Goal: Task Accomplishment & Management: Manage account settings

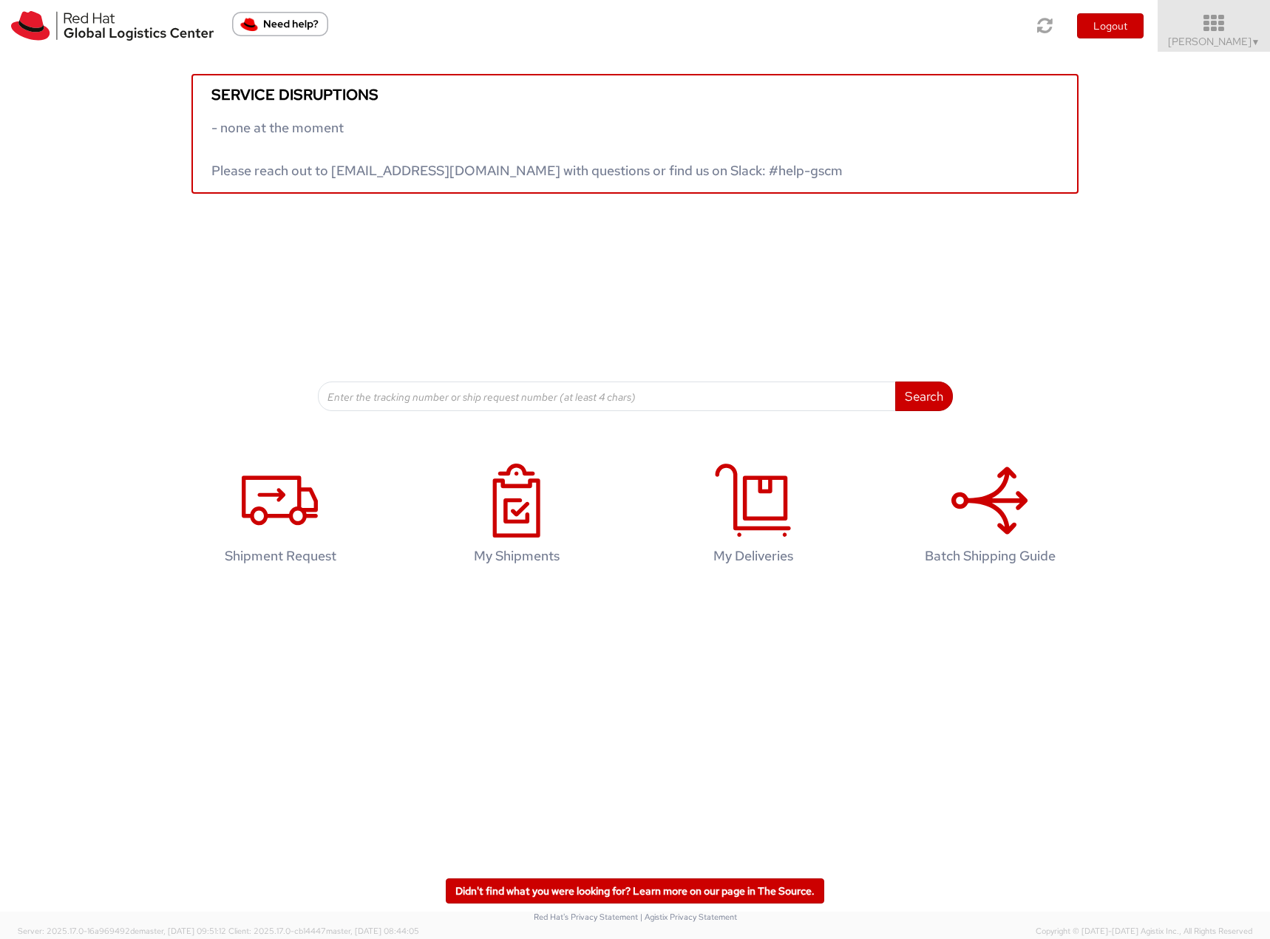
click at [1207, 35] on span "Filip Lizuch ▼" at bounding box center [1214, 41] width 92 height 13
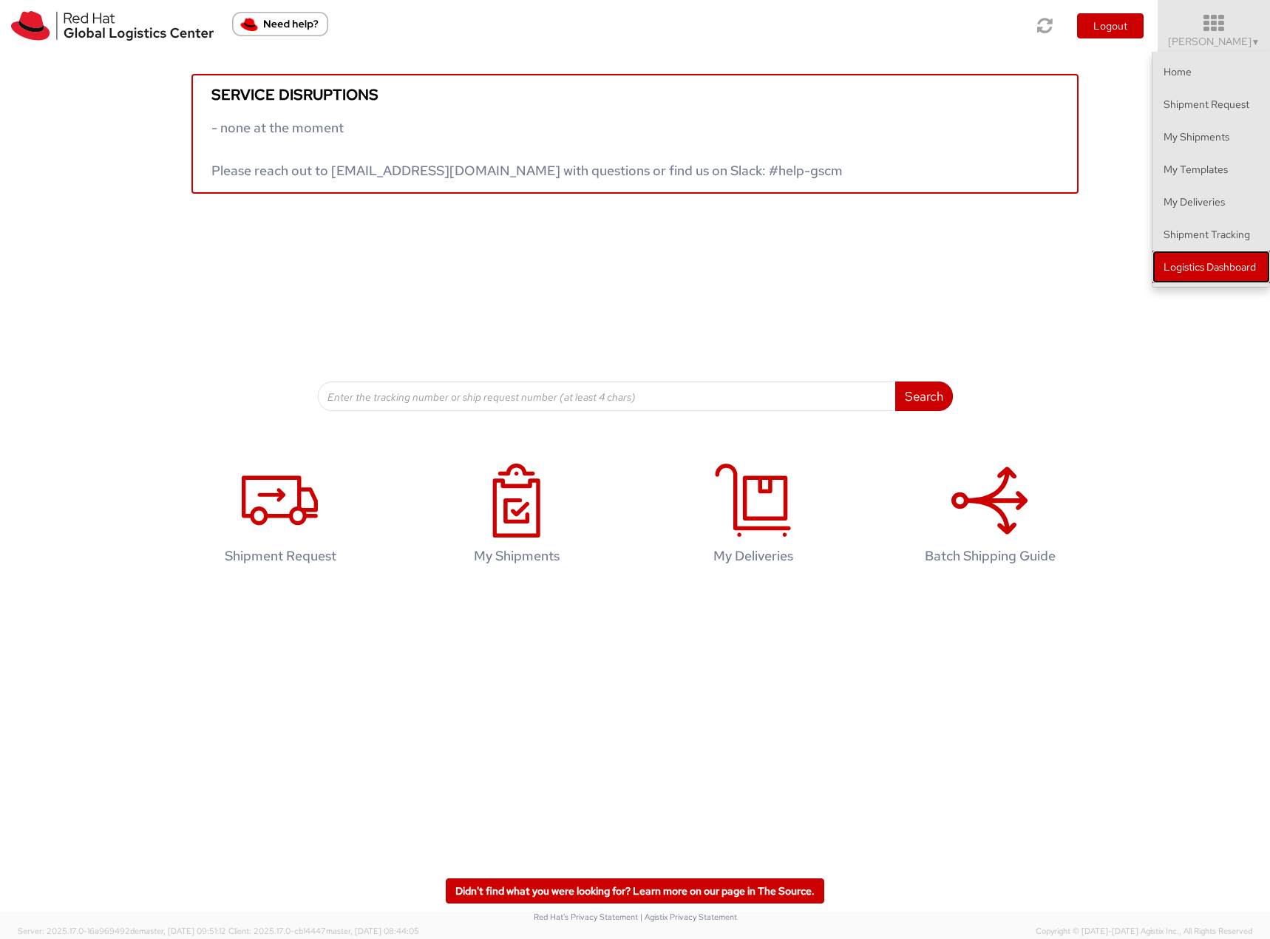
click at [1186, 262] on link "Logistics Dashboard" at bounding box center [1211, 267] width 118 height 33
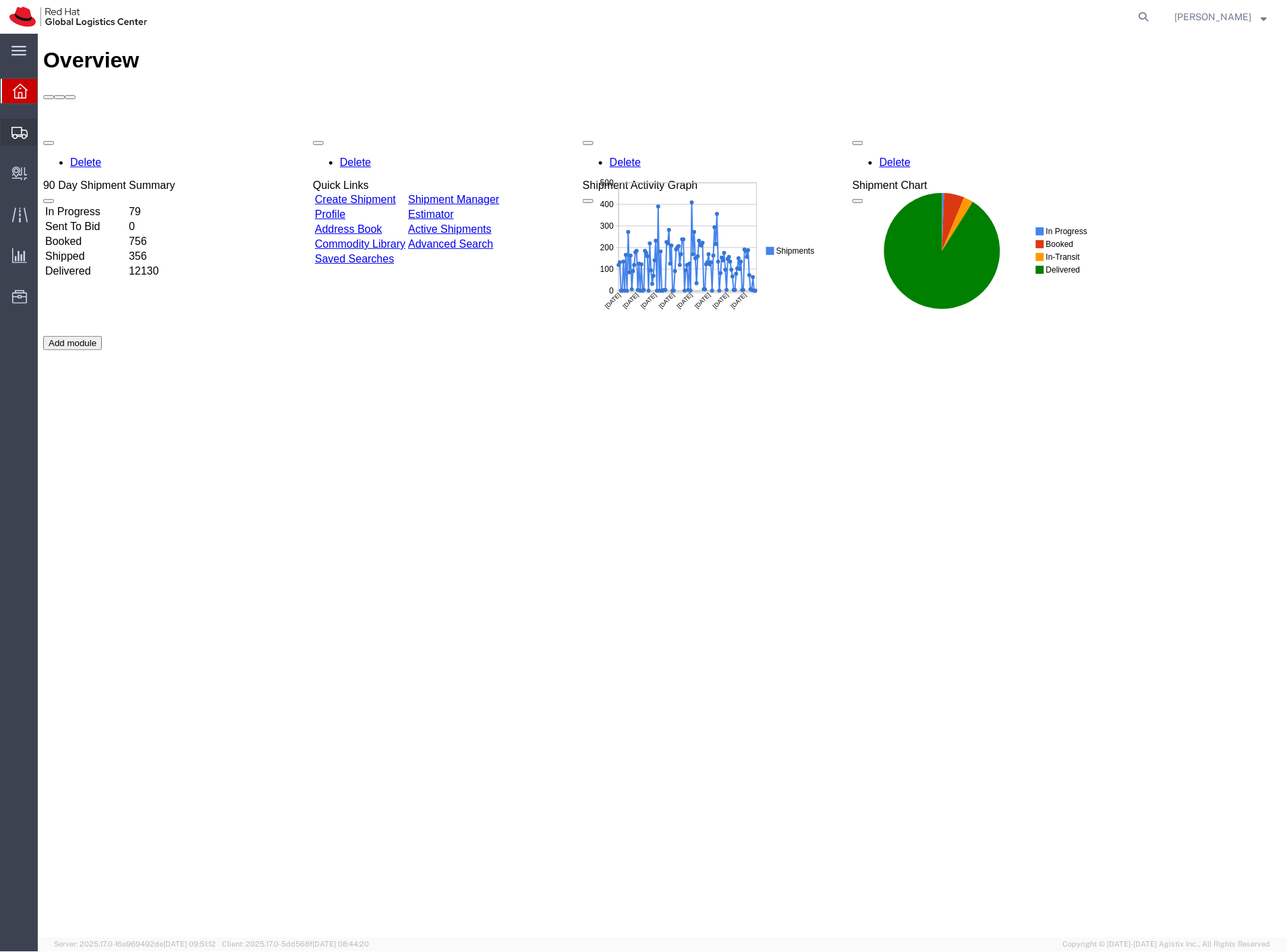
click at [0, 0] on span "Create Shipment" at bounding box center [0, 0] width 0 height 0
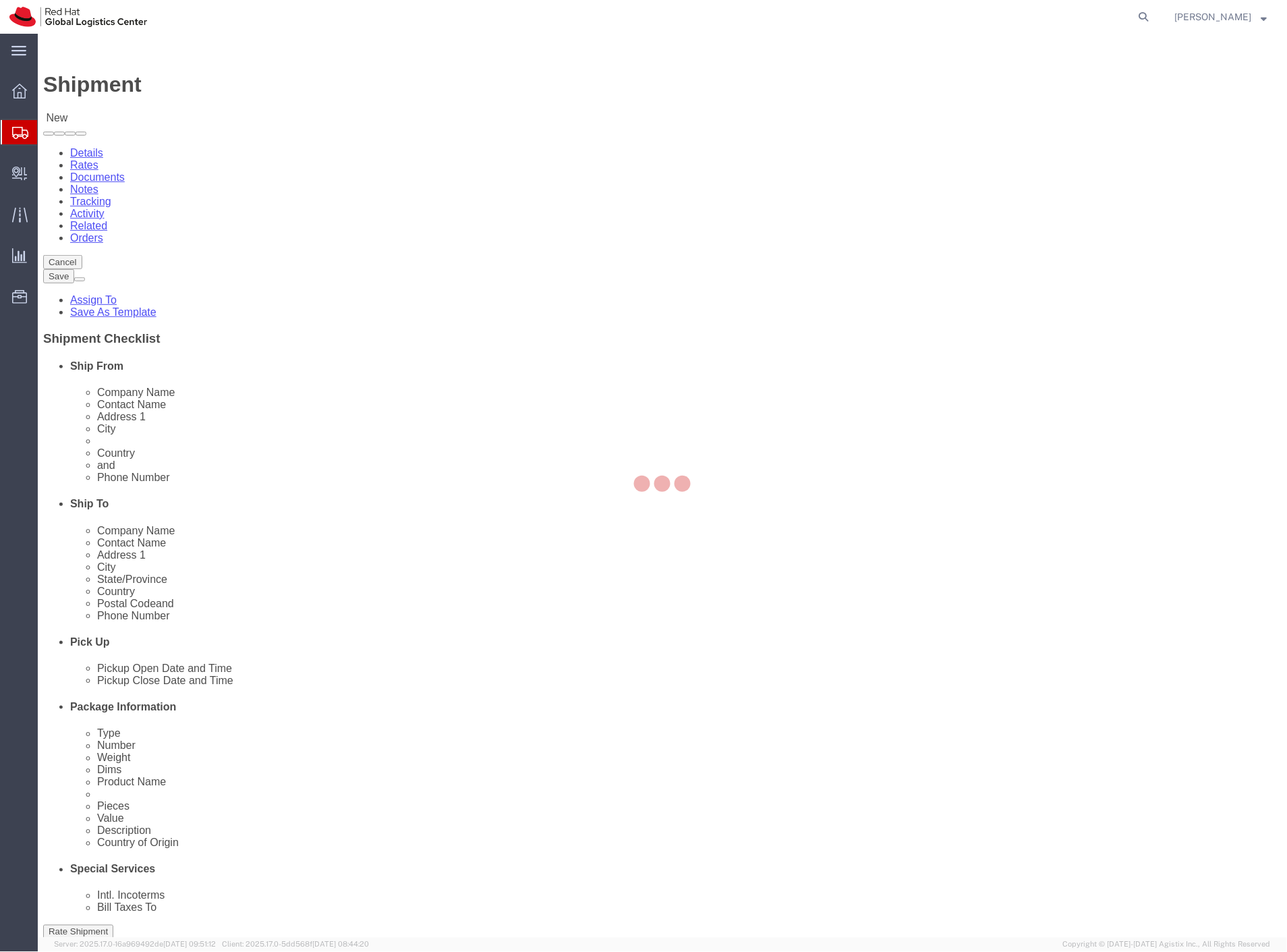
select select
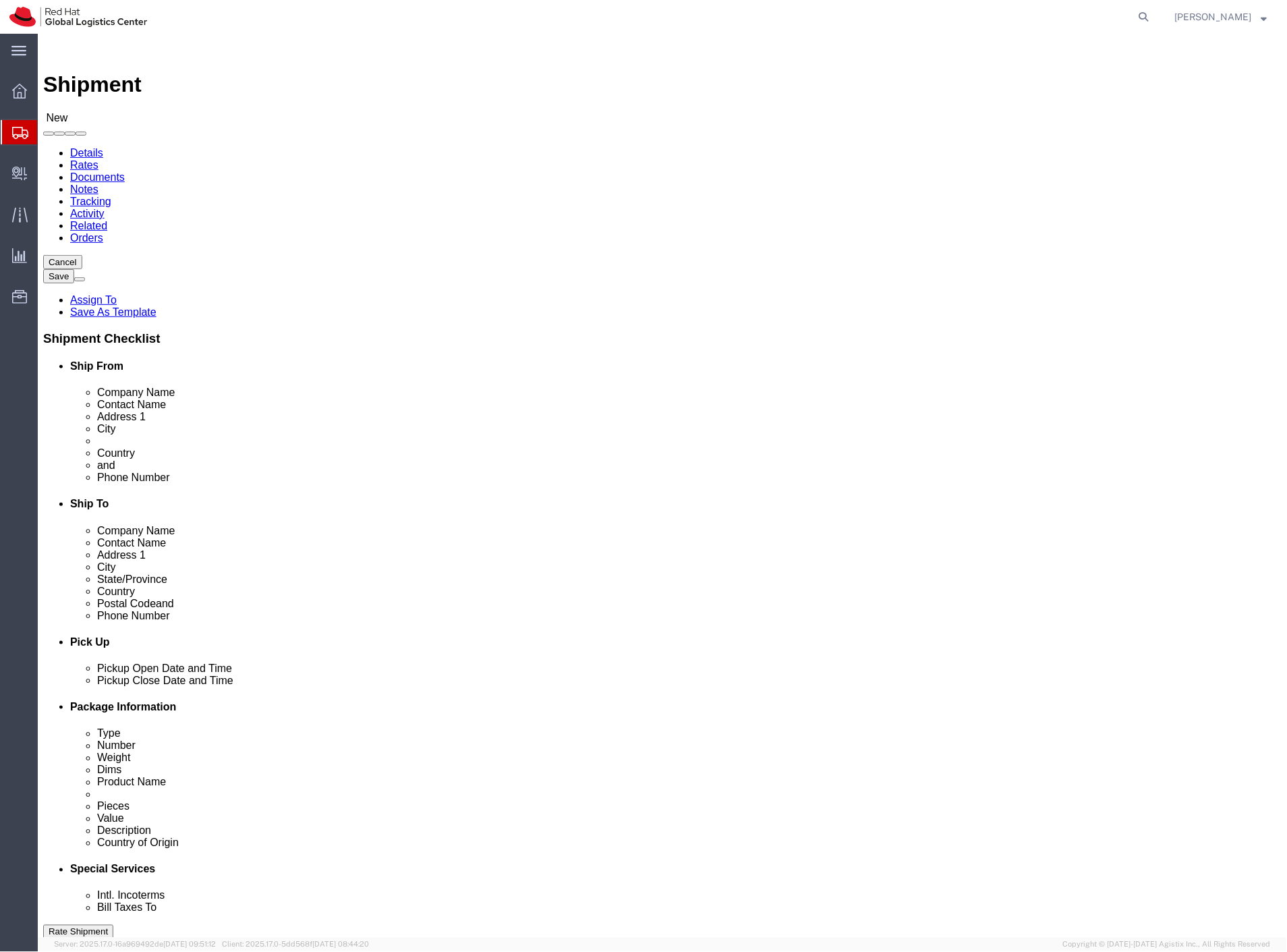
click input "text"
type input "[PERSON_NAME]"
click input "text"
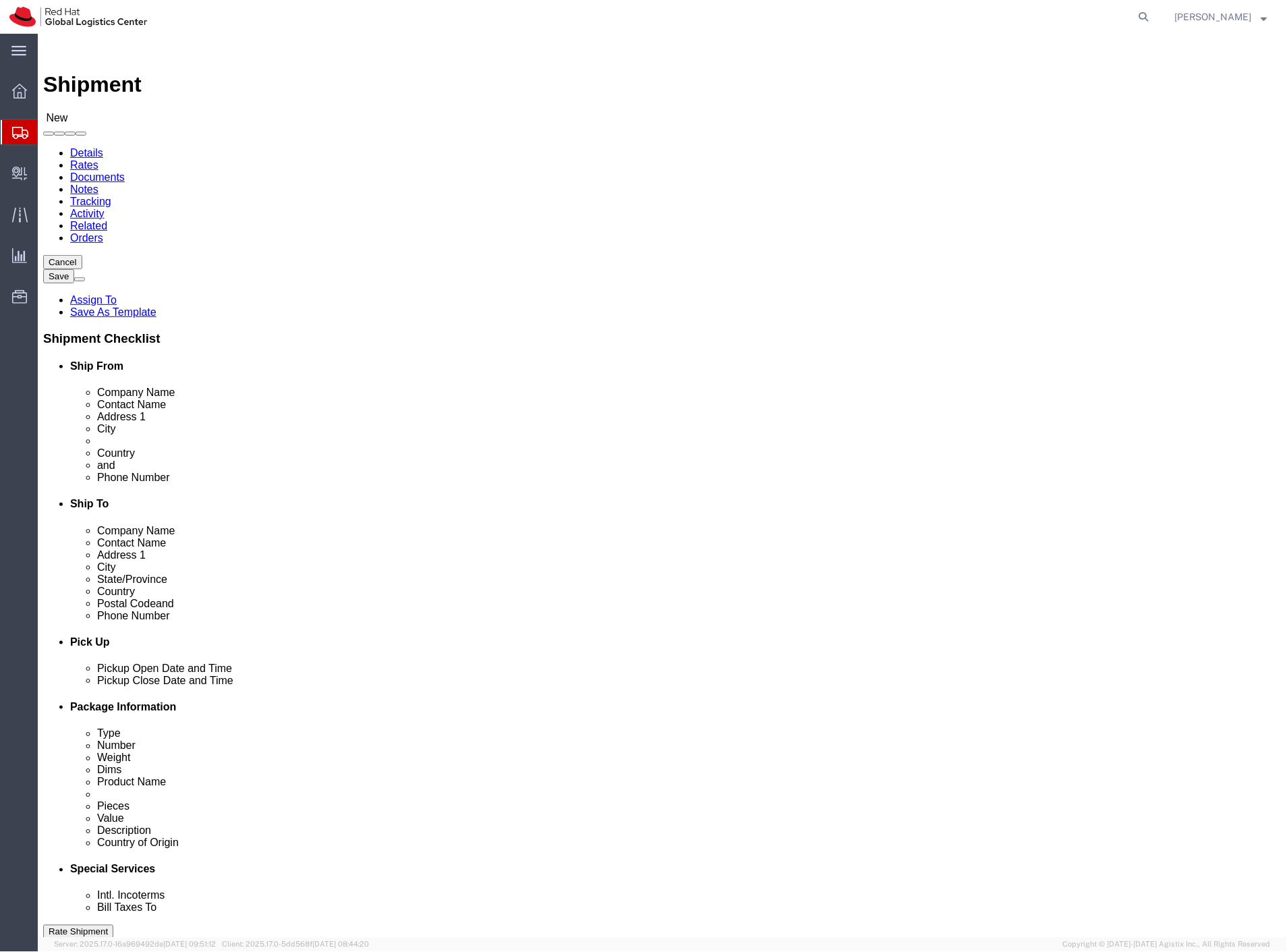
paste input "[PERSON_NAME]"
type input "[PERSON_NAME]"
click input "text"
click input "Belanska"
drag, startPoint x: 743, startPoint y: 307, endPoint x: 671, endPoint y: 308, distance: 72.0
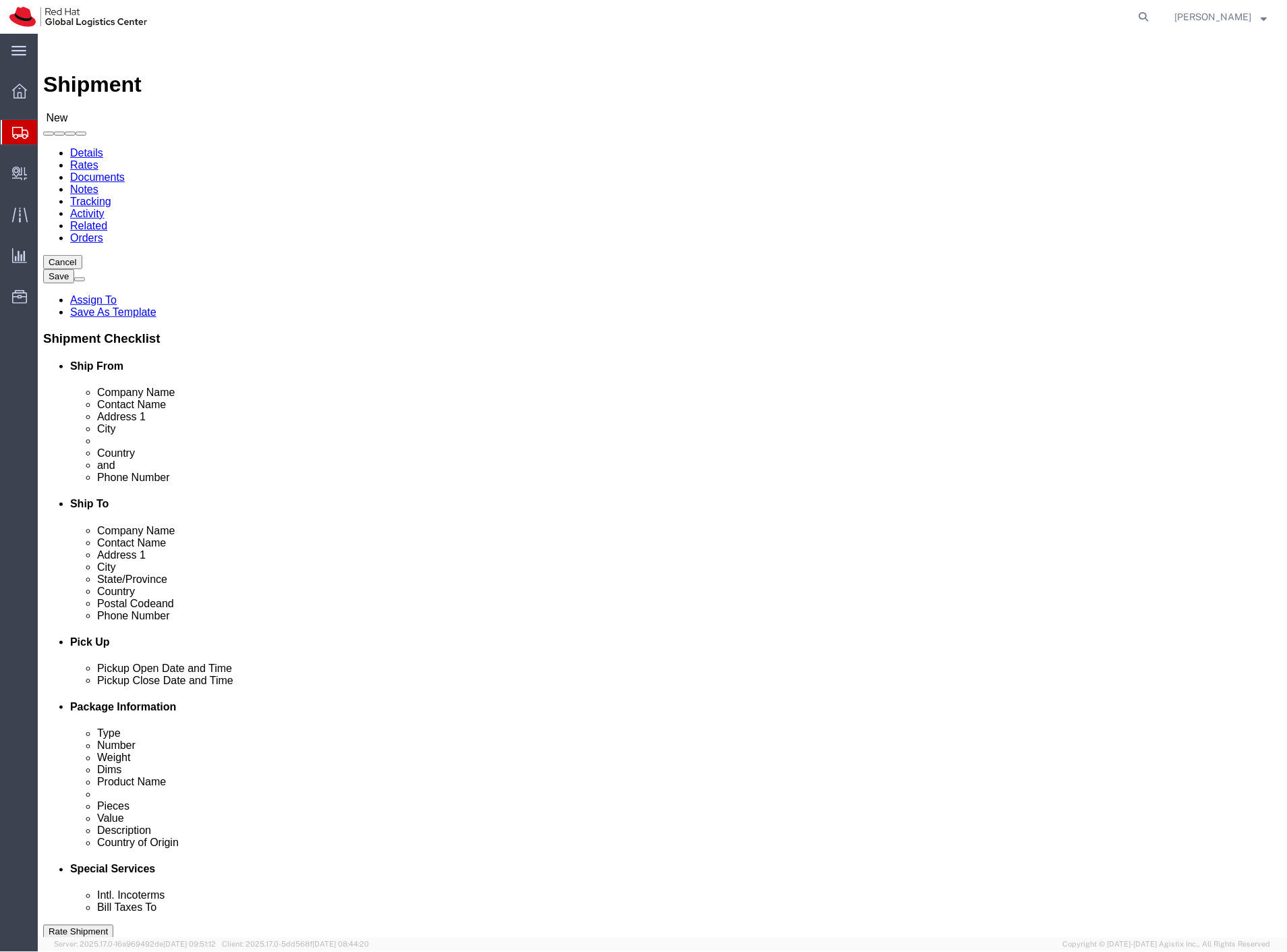
click input "Belanska"
paste input "550/9"
type input "Belanska 550/9"
click input "text"
click input "Liptovbsky Hradok"
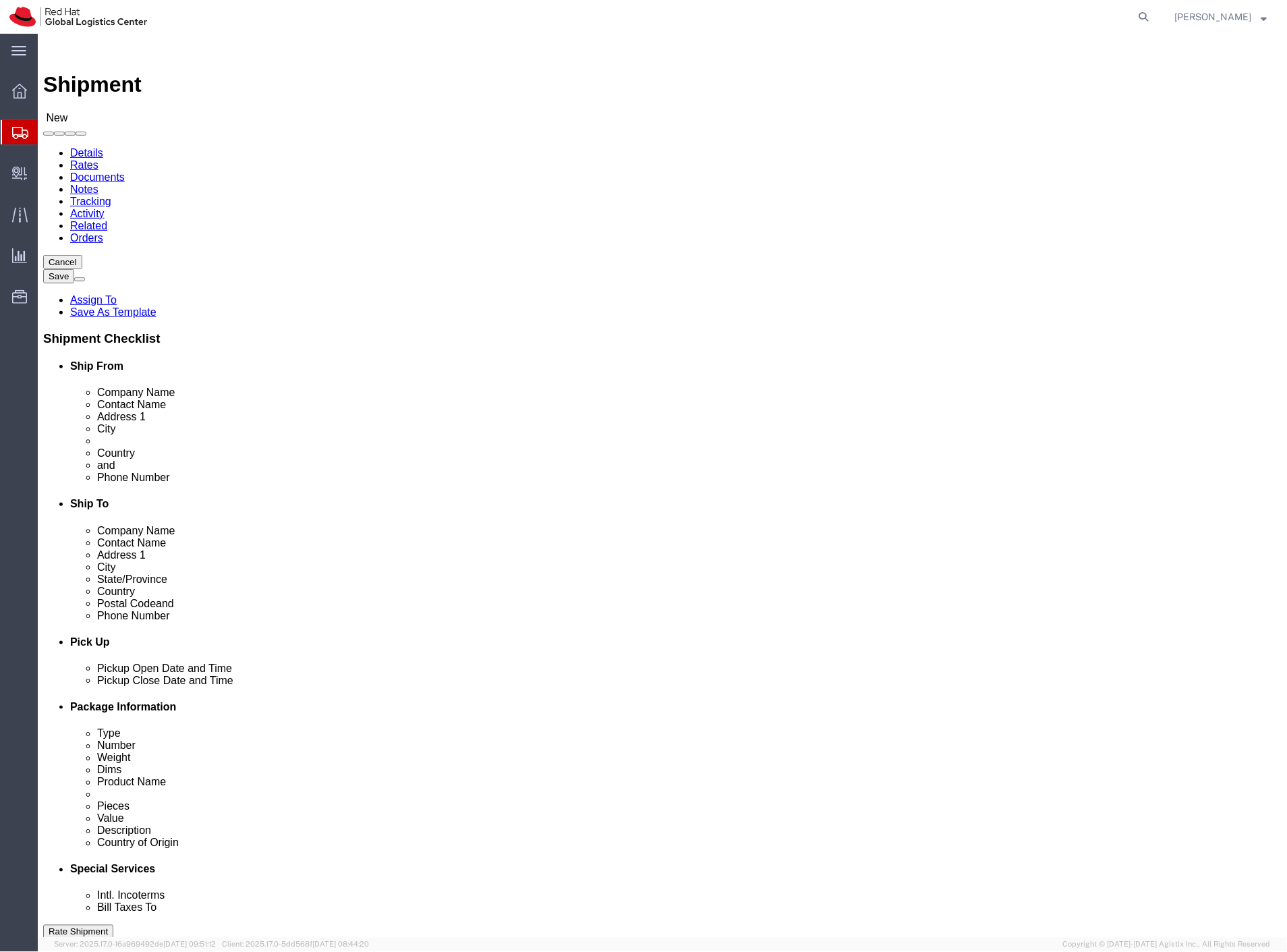
type input "Liptovsky Hradok"
type input "slova"
click input "text"
click input "Postal Code"
type input "03301"
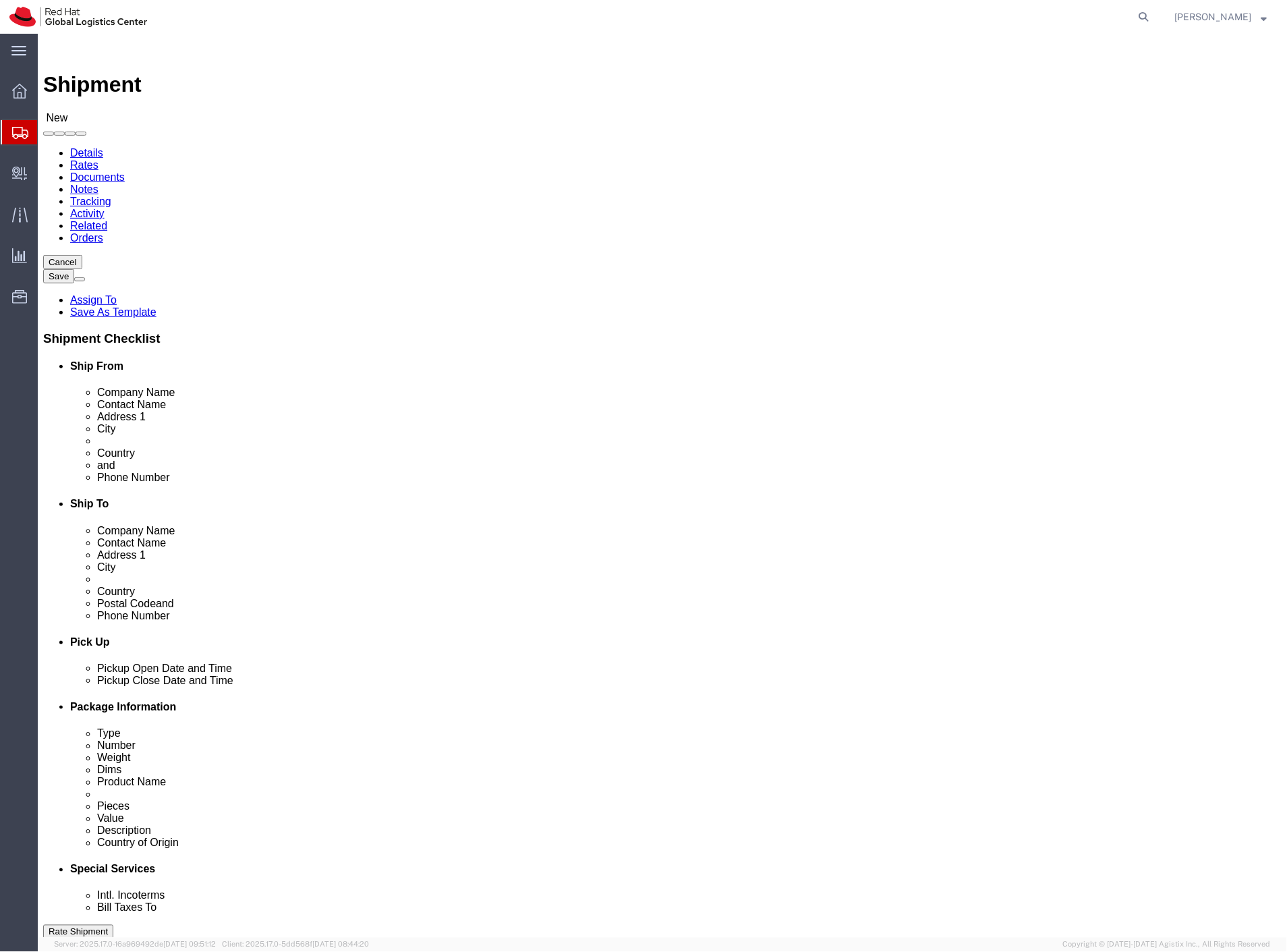
click input "text"
drag, startPoint x: 772, startPoint y: 459, endPoint x: 716, endPoint y: 459, distance: 56.0
click input "[PHONE_NUMBER]"
type input "[PHONE_NUMBER]"
click input "text"
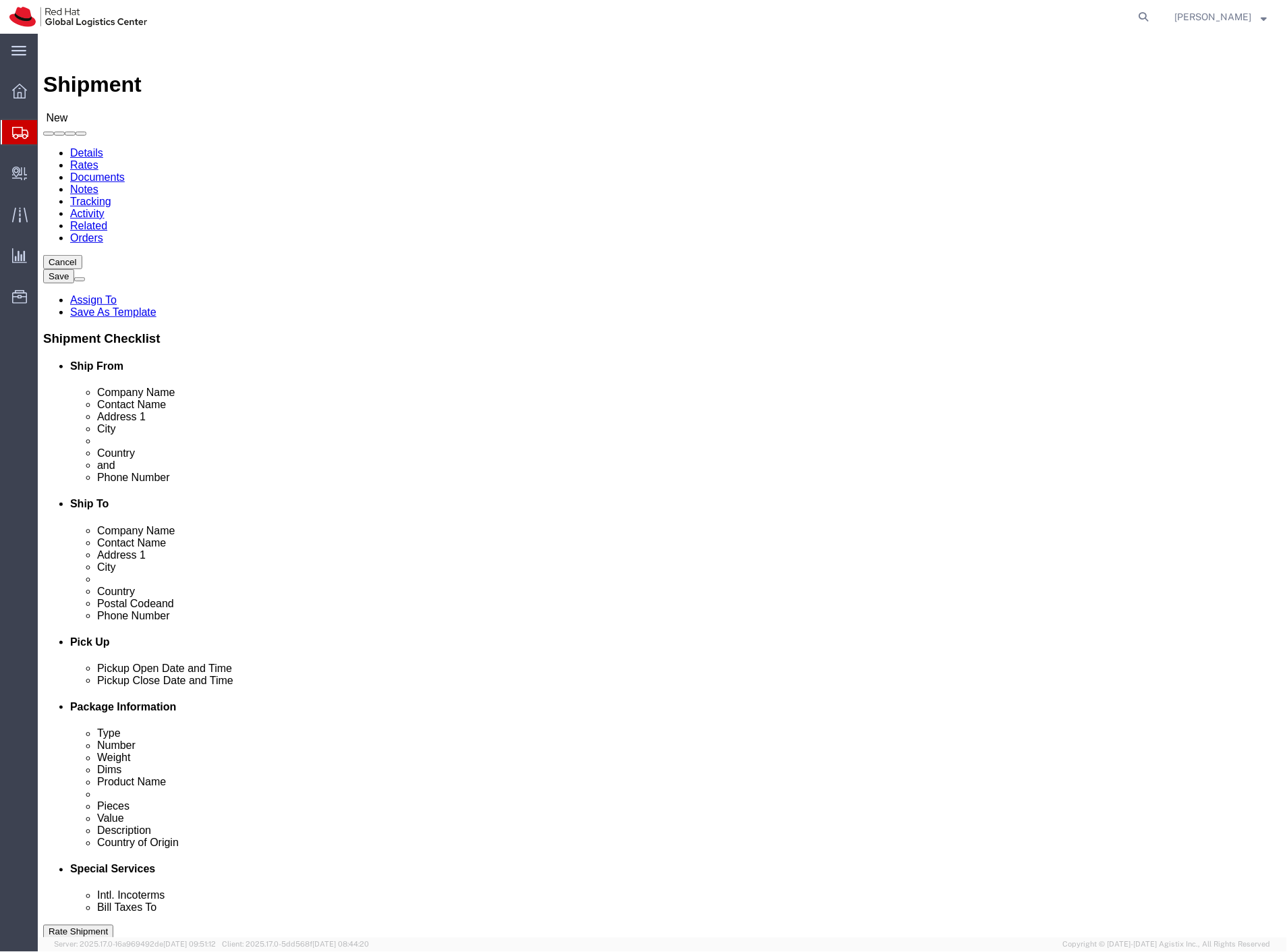
click input "[EMAIL_ADDRESS][DOMAIN_NAME]"
click input "text"
paste input "[EMAIL_ADDRESS][DOMAIN_NAME]"
type input "[EMAIL_ADDRESS][DOMAIN_NAME]"
click div "Location My Profile Location [GEOGRAPHIC_DATA] - [GEOGRAPHIC_DATA] - [GEOGRAPHI…"
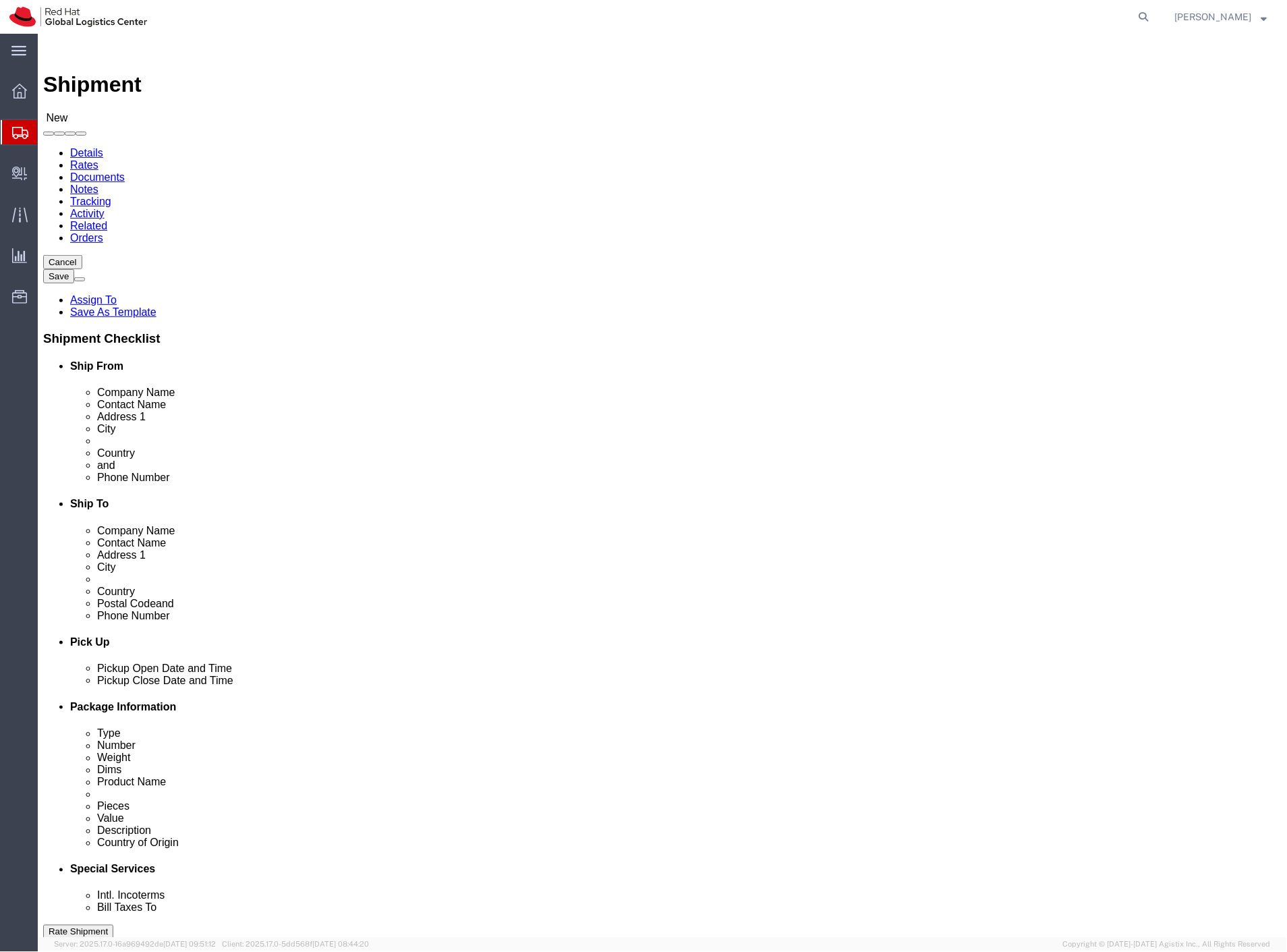
click icon
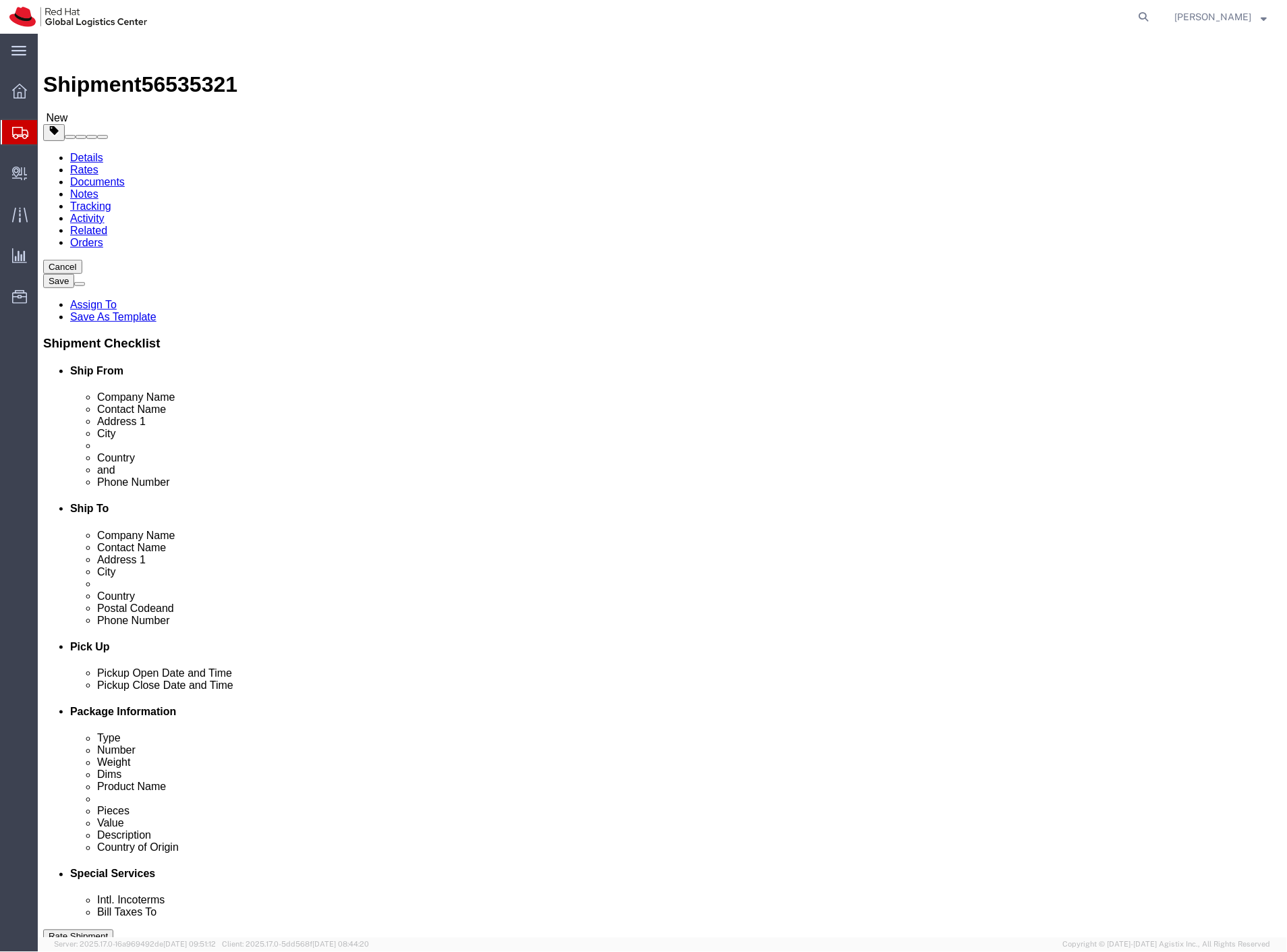
click select "Select Case(s) Crate(s) Envelope Large Box Medium Box PAK Skid(s) Small Box Sma…"
select select "ENV"
click select "Select Case(s) Crate(s) Envelope Large Box Medium Box PAK Skid(s) Small Box Sma…"
type input "9.50"
type input "12.50"
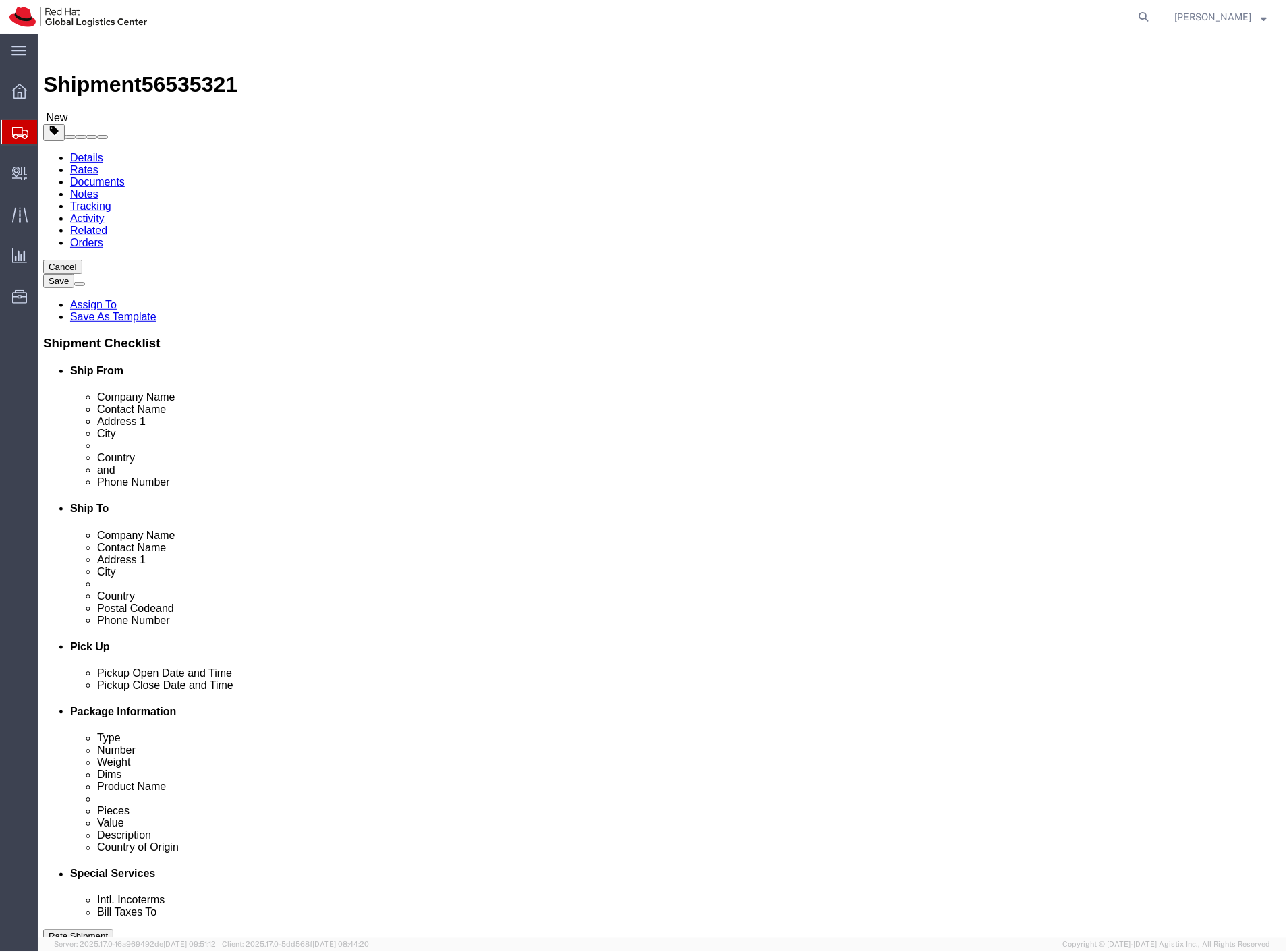
type input "0.25"
type input "1"
click link "Add Content"
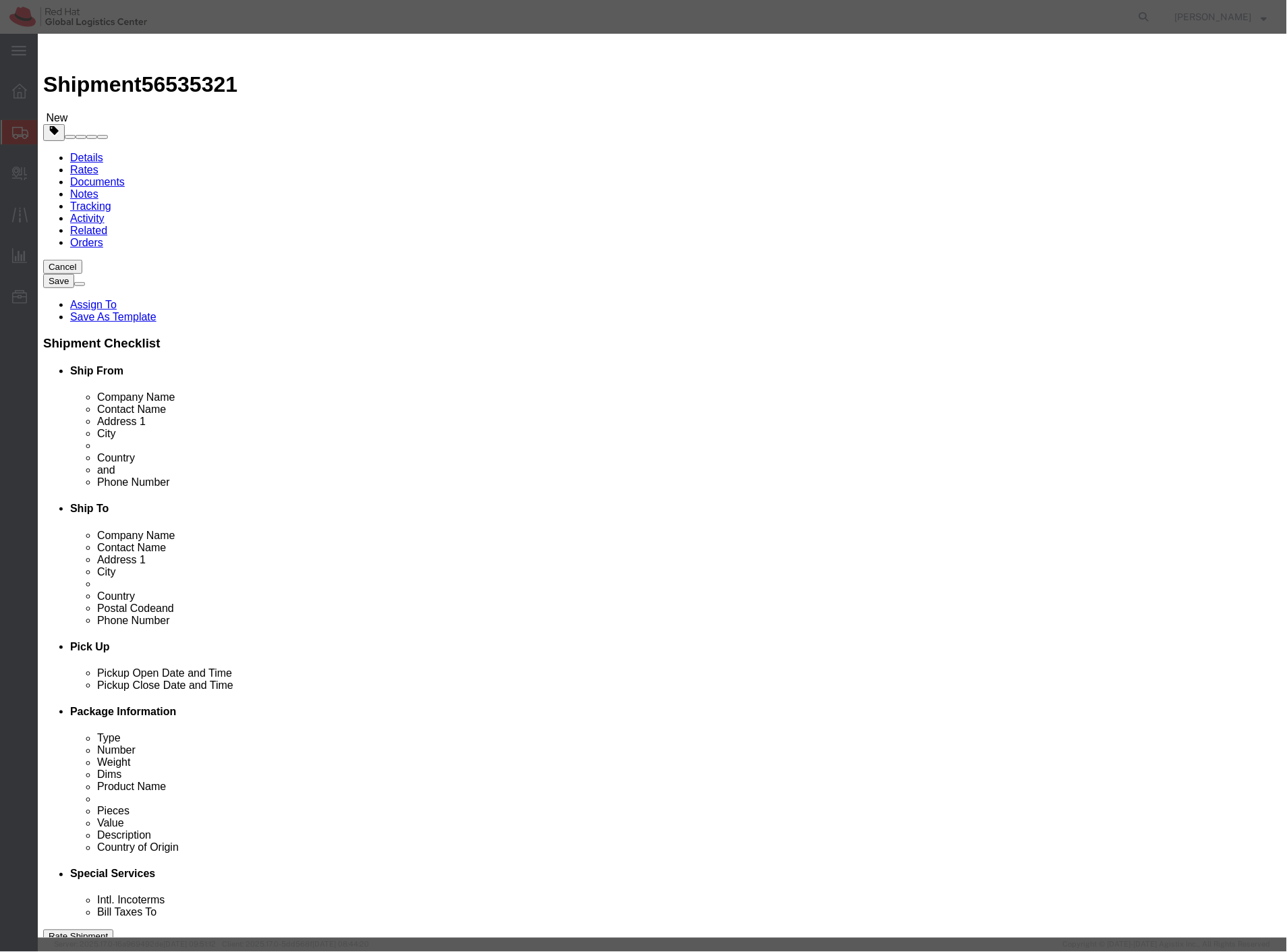
click input "text"
type input "documents"
drag, startPoint x: 403, startPoint y: 130, endPoint x: 364, endPoint y: 131, distance: 39.0
click div "Pieces 0 Select Bag Barrels 100Board Feet Bottle Box Blister Pack Carats Can Ca…"
type input "1"
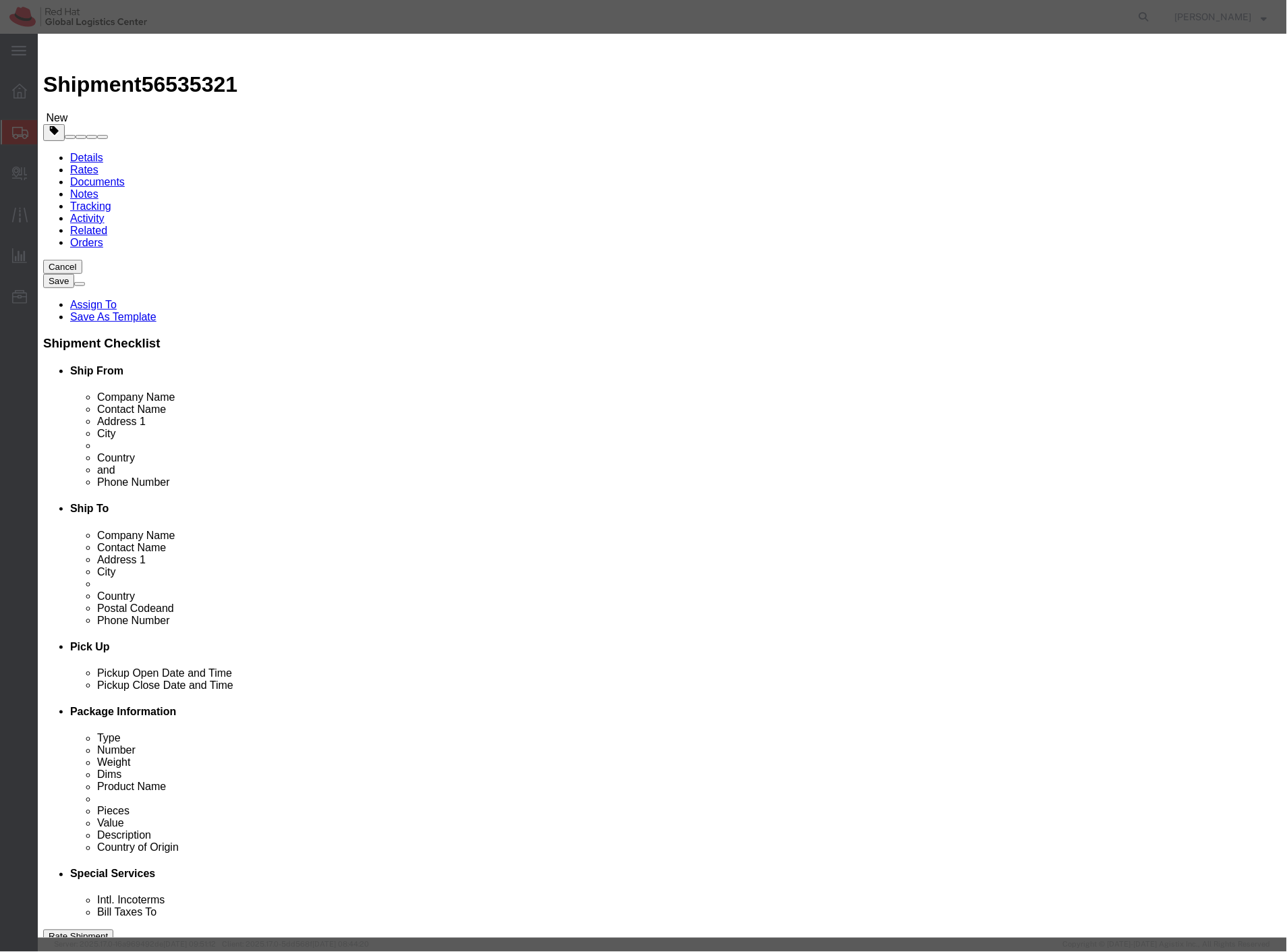
click input "text"
type input "1"
click textarea
type textarea "document"
click button "Save & Close"
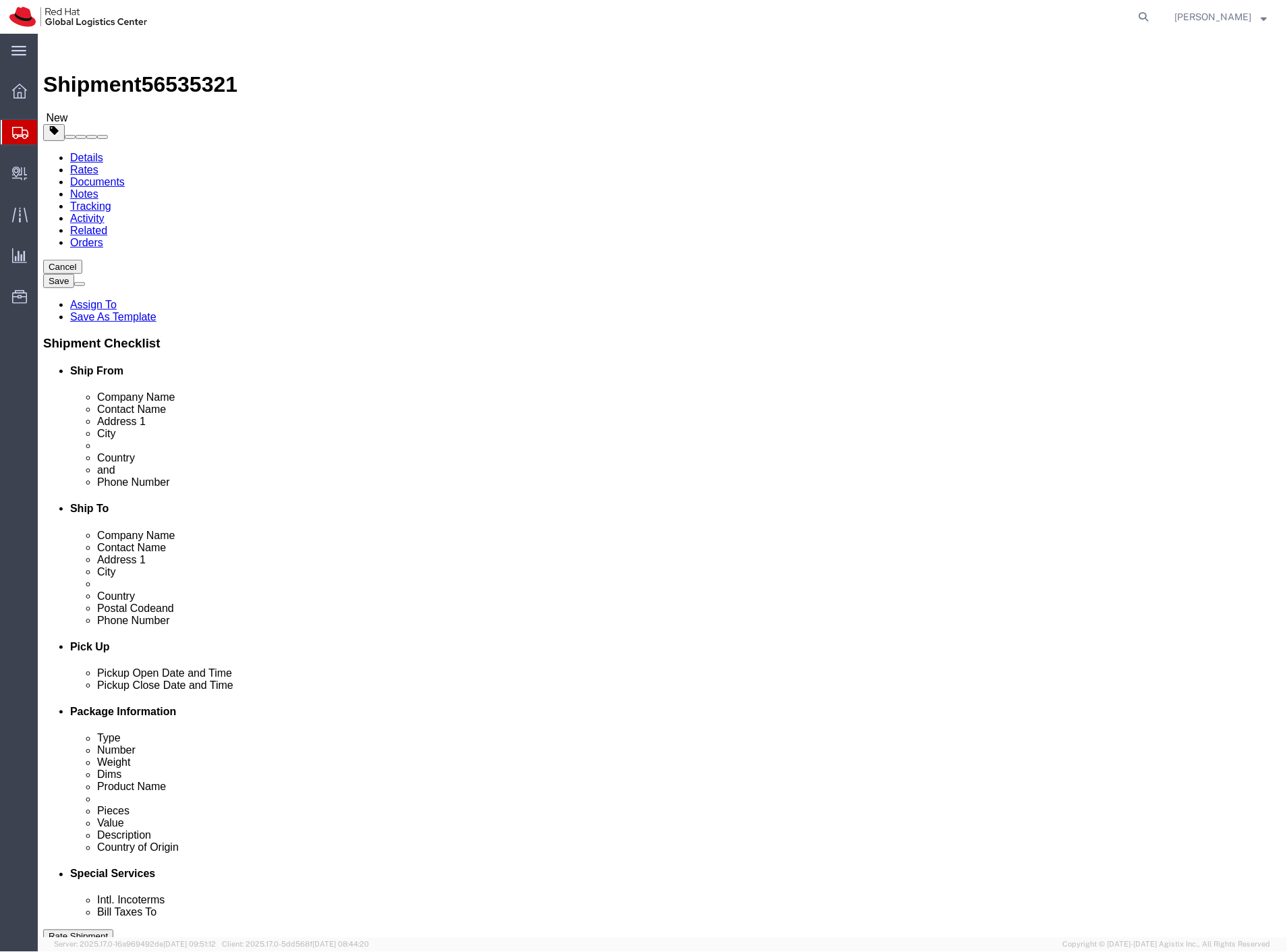
click icon
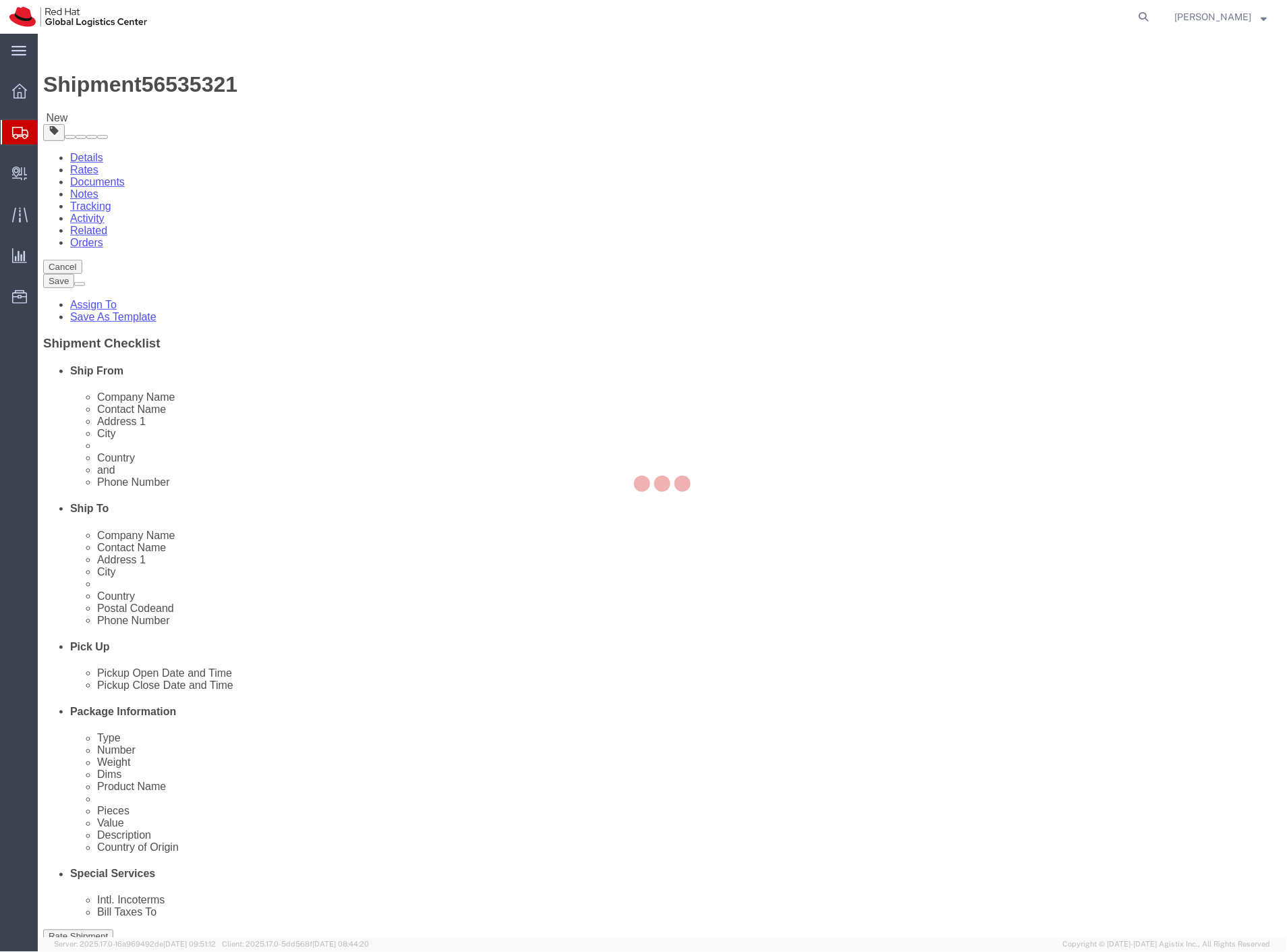
select select
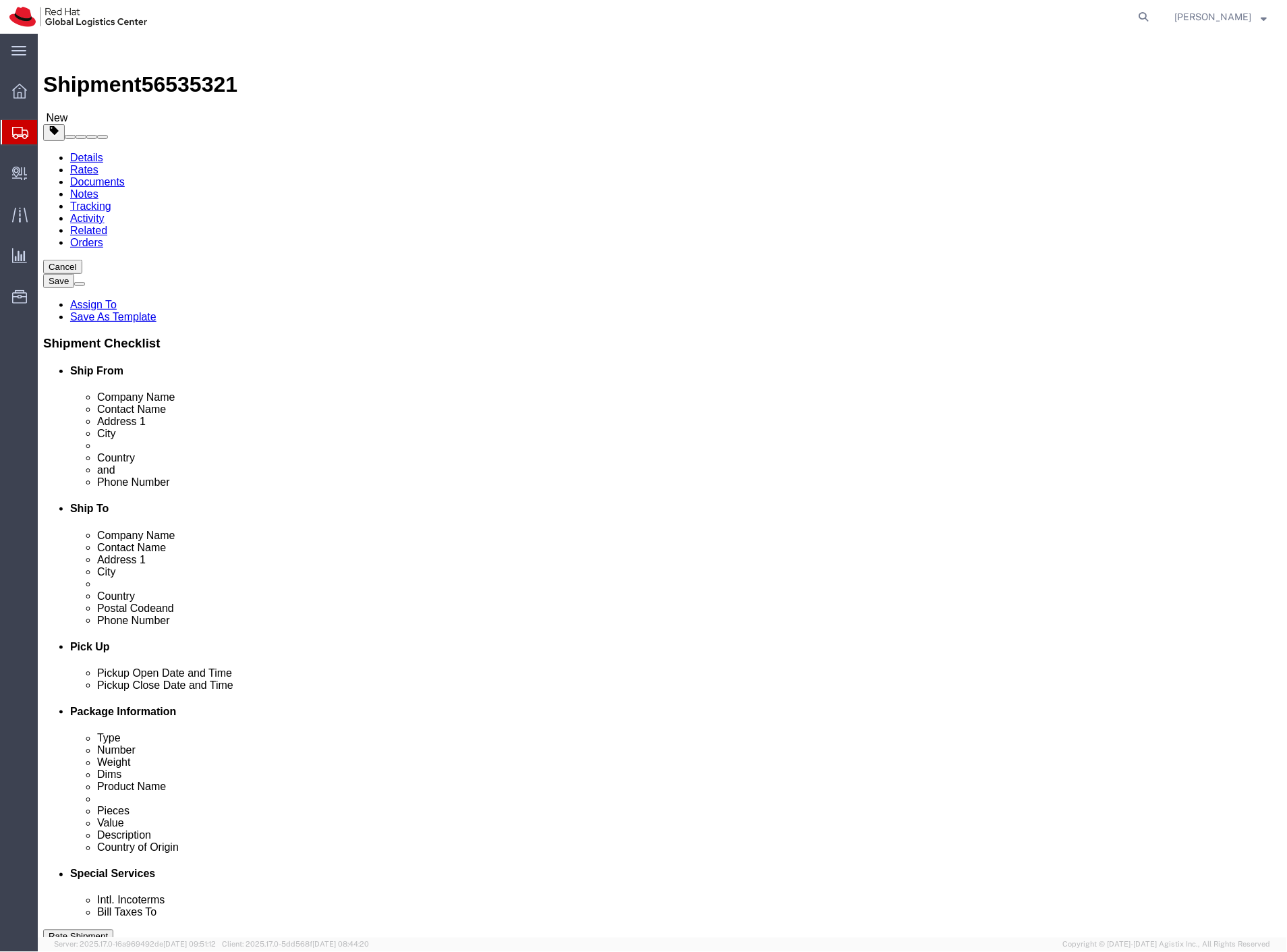
select select "COSTCENTER"
click label "Return Label Required"
click input "Return Label Required"
checkbox input "true"
select select "17"
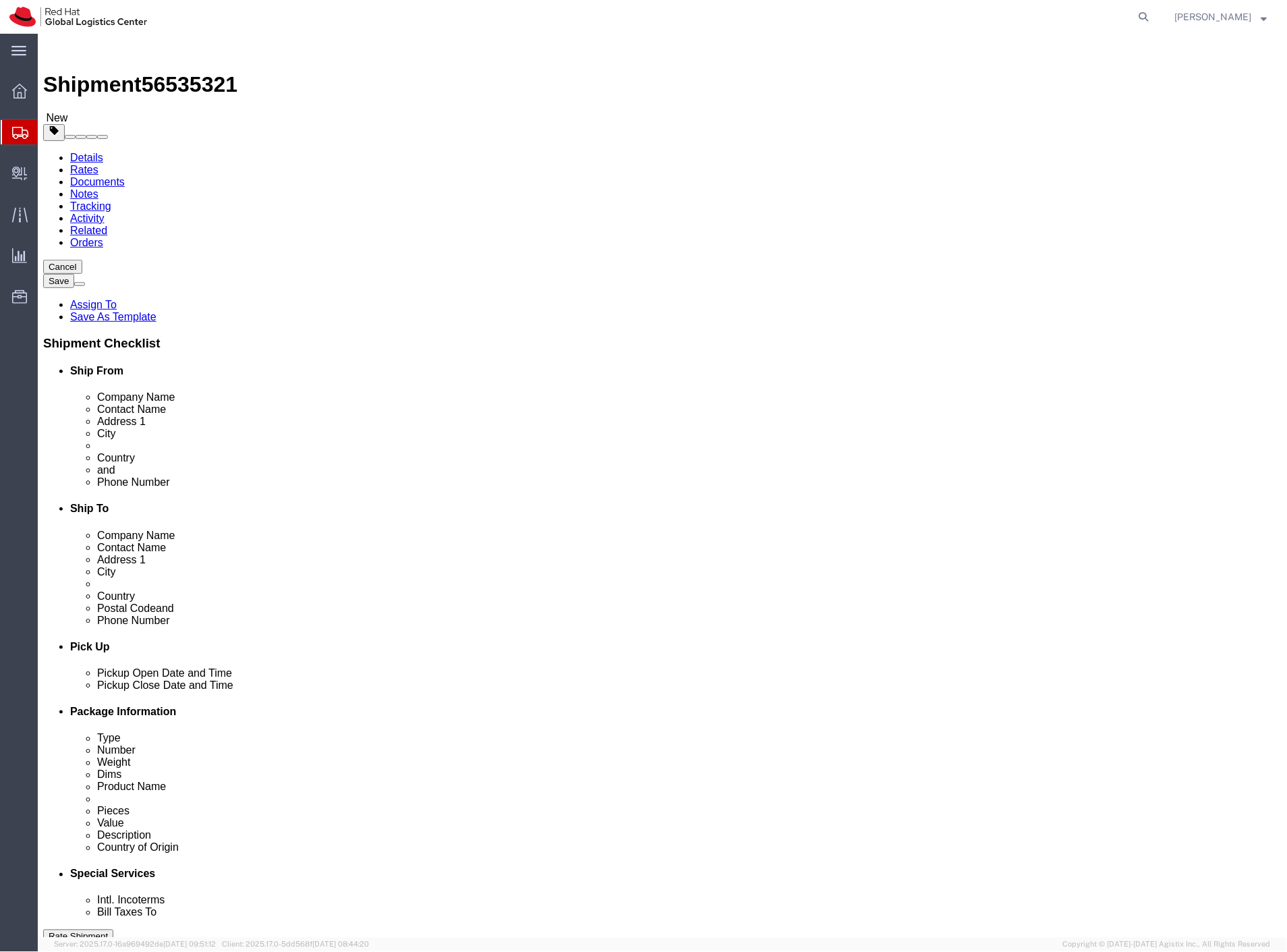
select select "10954"
click button "Rate Shipment"
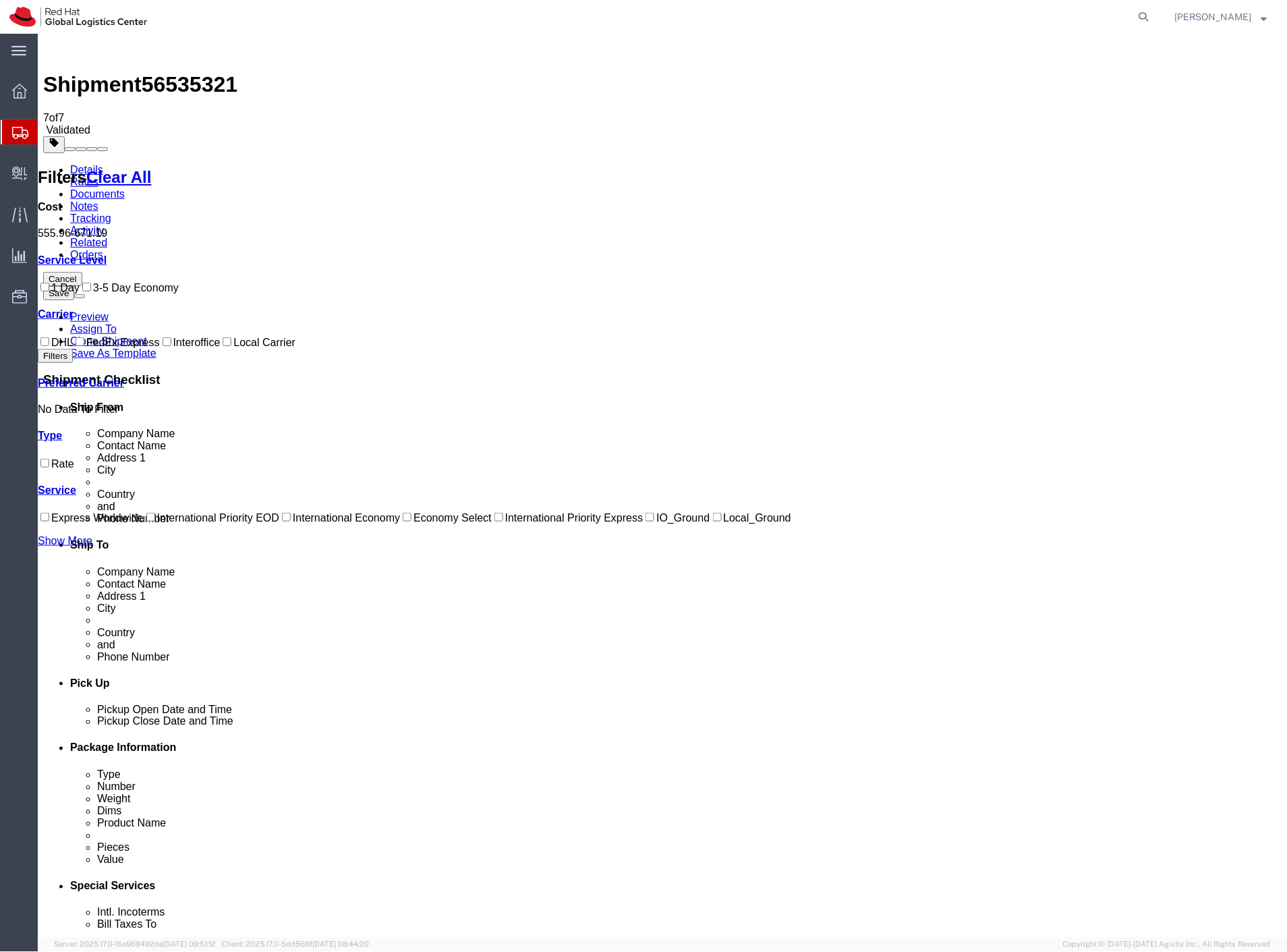
click at [58, 51] on img at bounding box center [51, 47] width 16 height 16
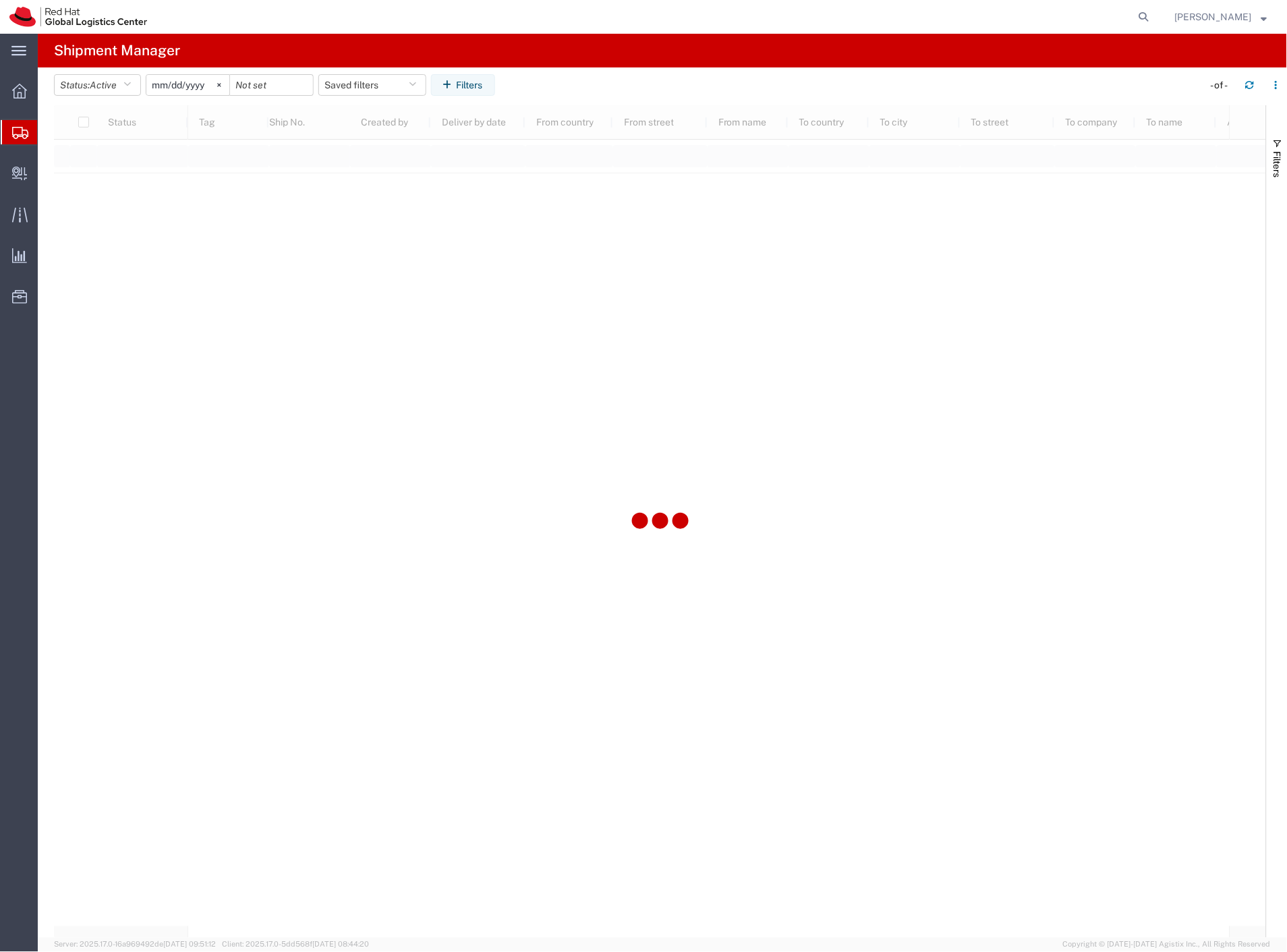
type input "[DATE]"
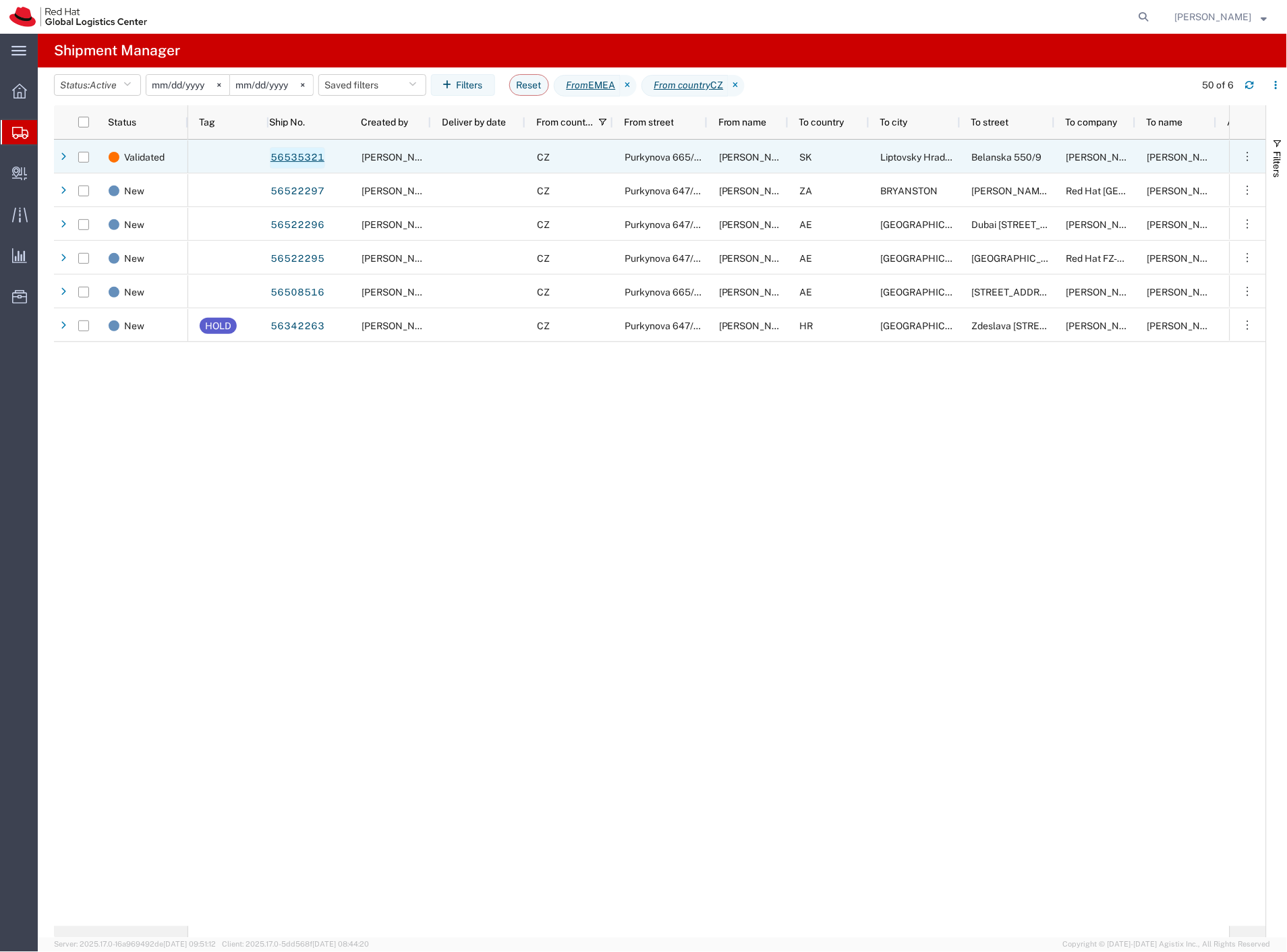
click at [307, 159] on link "56535321" at bounding box center [298, 158] width 56 height 22
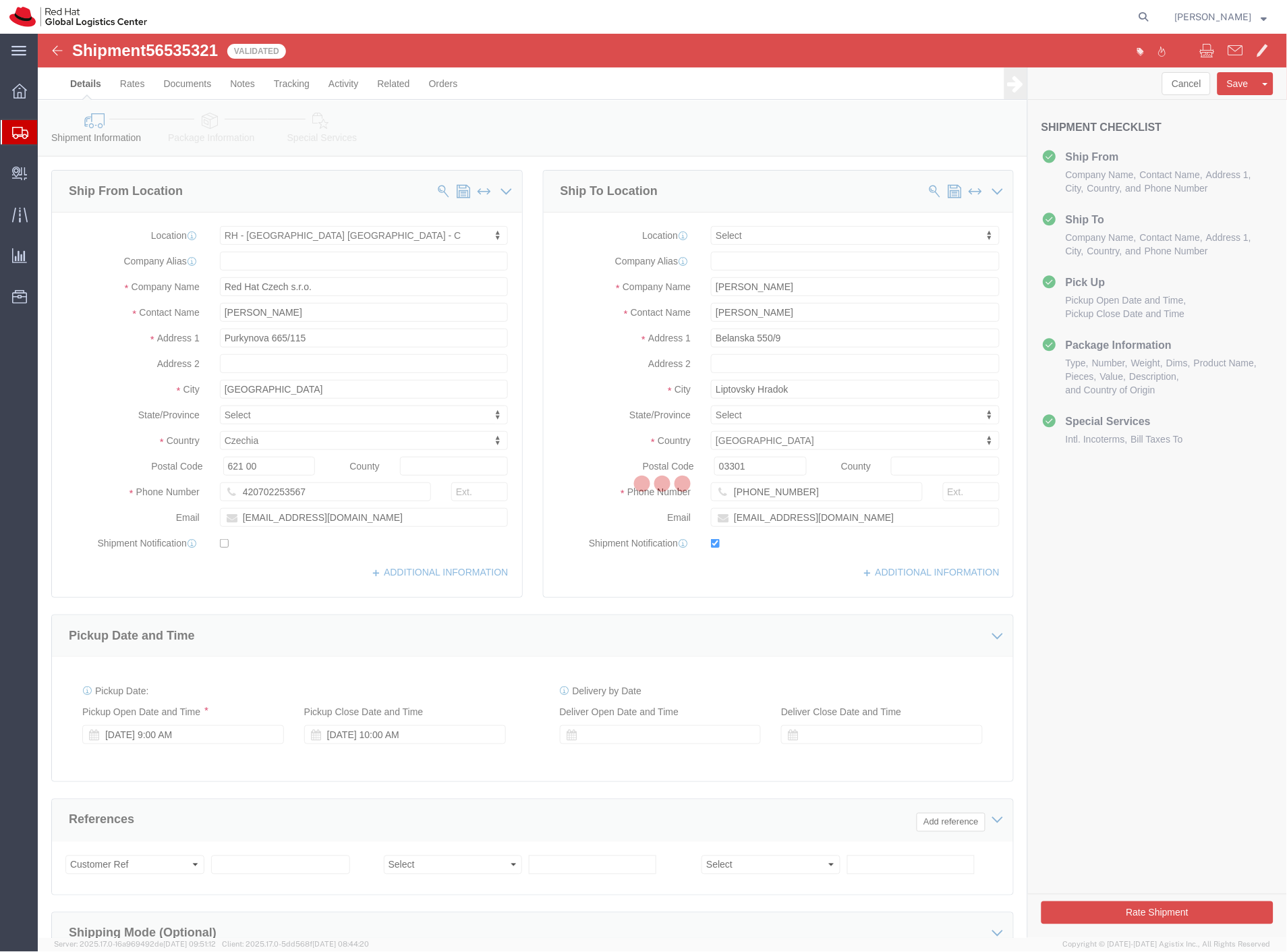
select select "38037"
select select
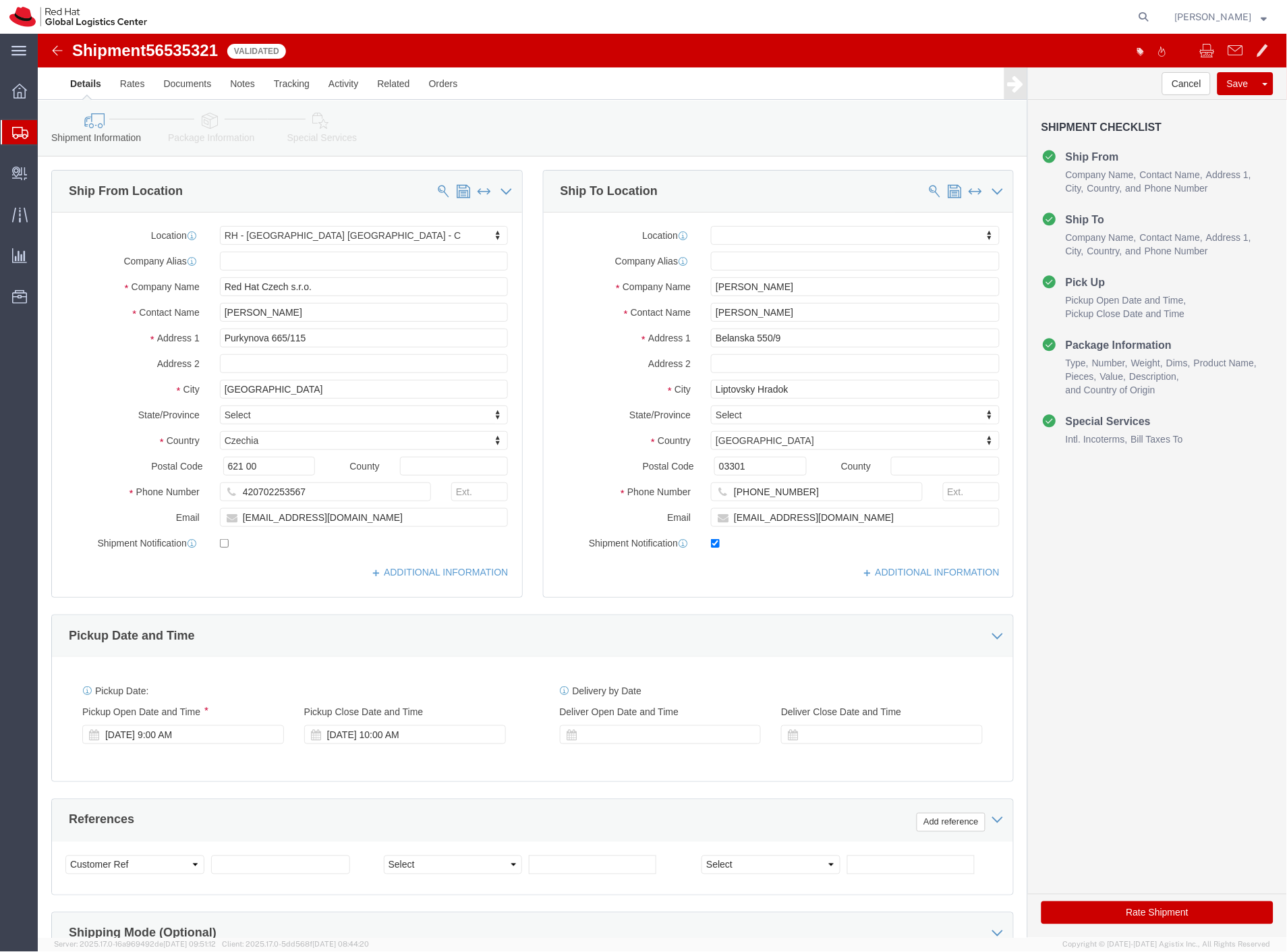
click icon
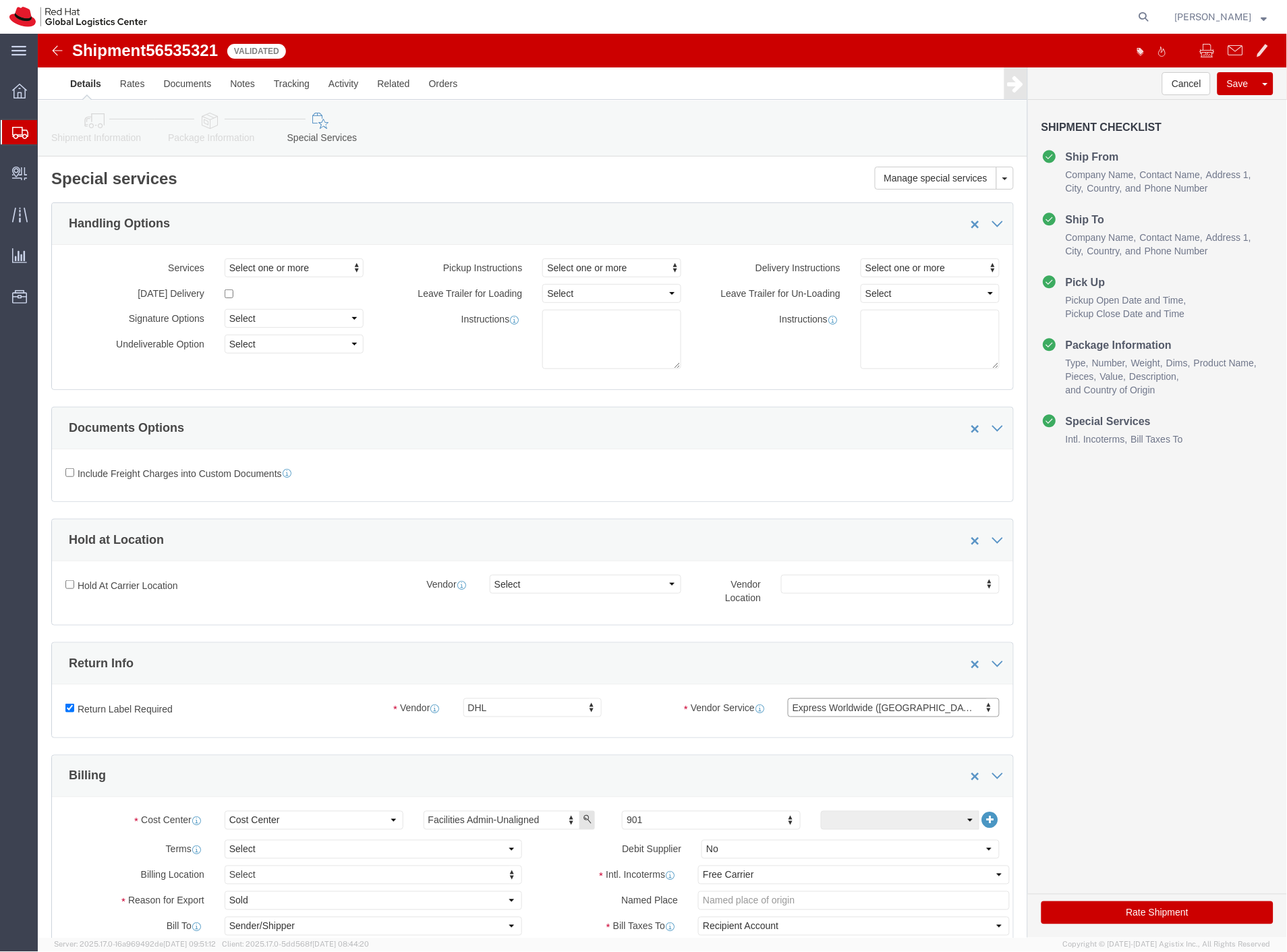
click button "Rate Shipment"
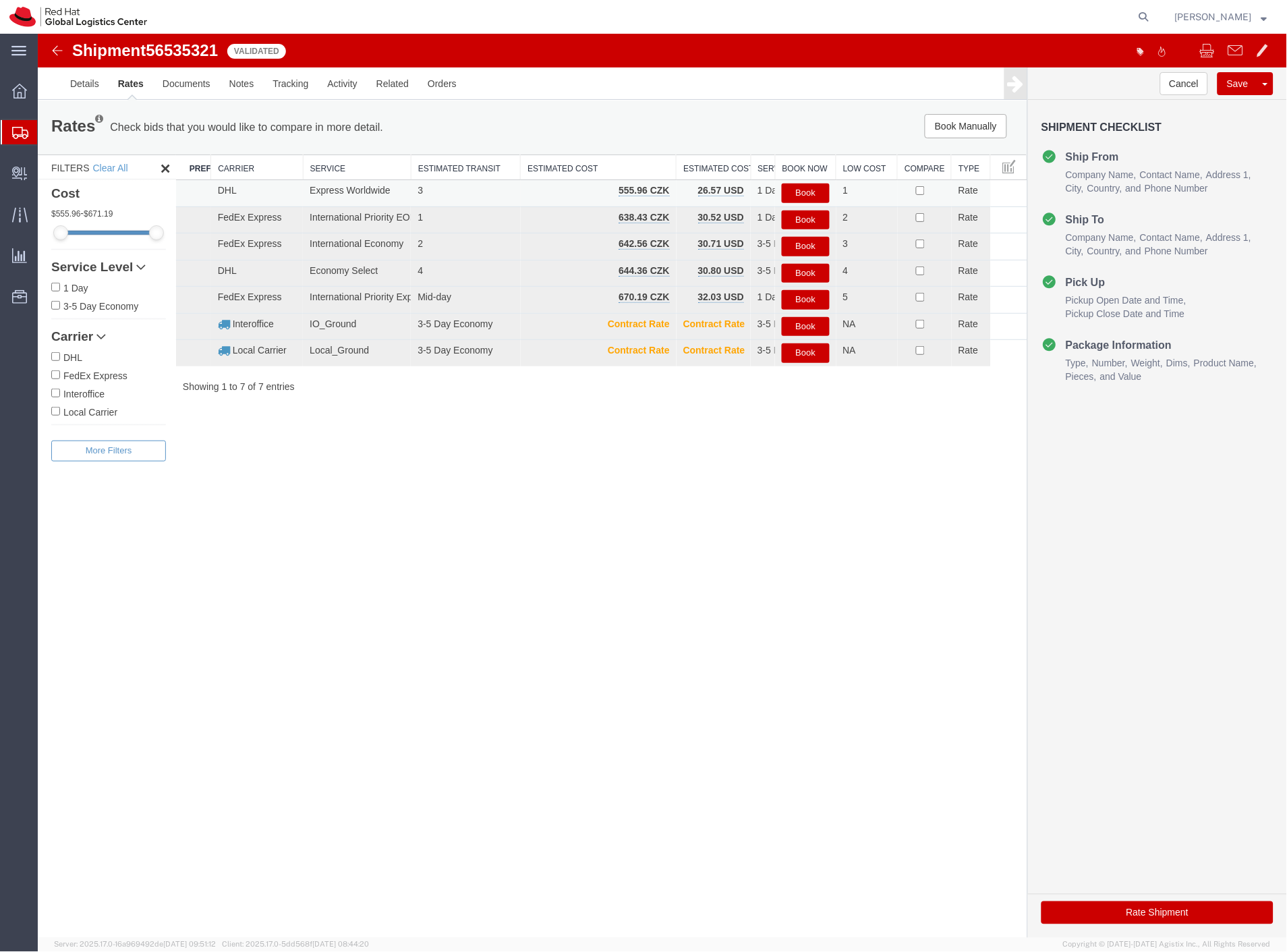
click at [819, 190] on button "Book" at bounding box center [805, 192] width 47 height 19
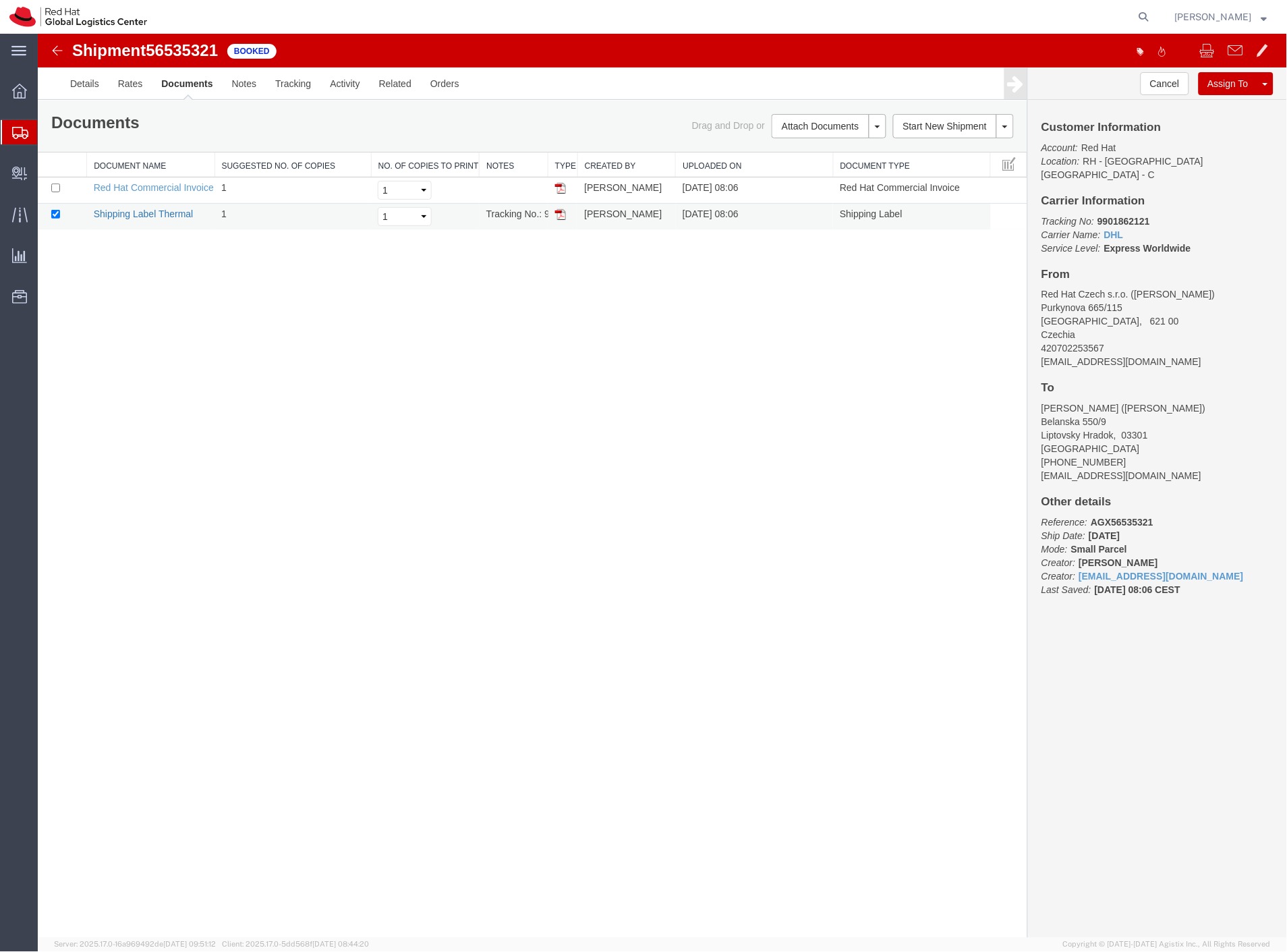
click at [145, 213] on link "Shipping Label Thermal" at bounding box center [142, 214] width 99 height 11
click at [351, 84] on link "Activity" at bounding box center [343, 82] width 48 height 32
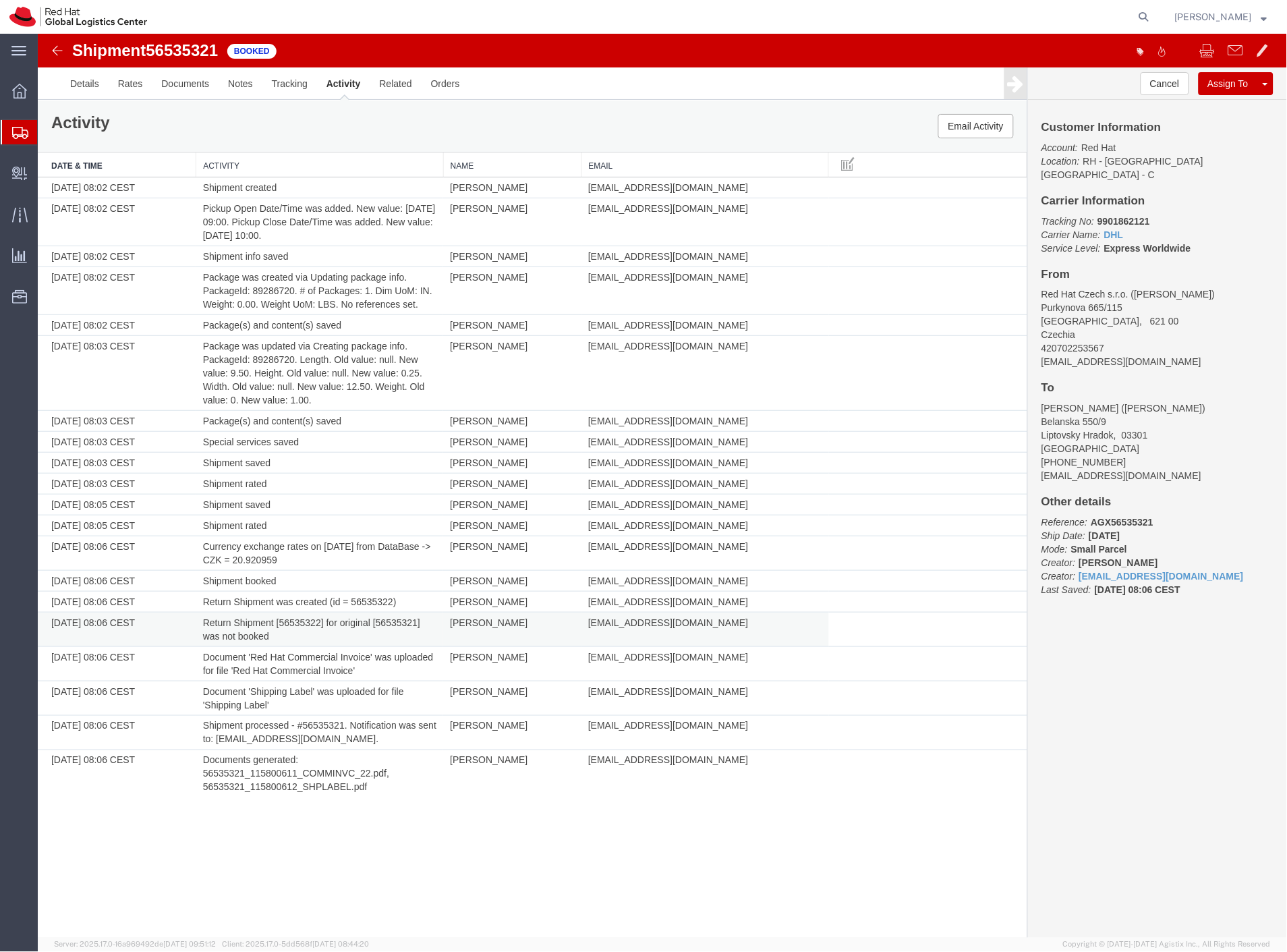
click at [304, 621] on td "Return Shipment [56535322] for original [56535321] was not booked" at bounding box center [319, 629] width 247 height 35
copy td "56535322"
click at [1154, 12] on icon at bounding box center [1144, 16] width 19 height 19
paste input "56535322"
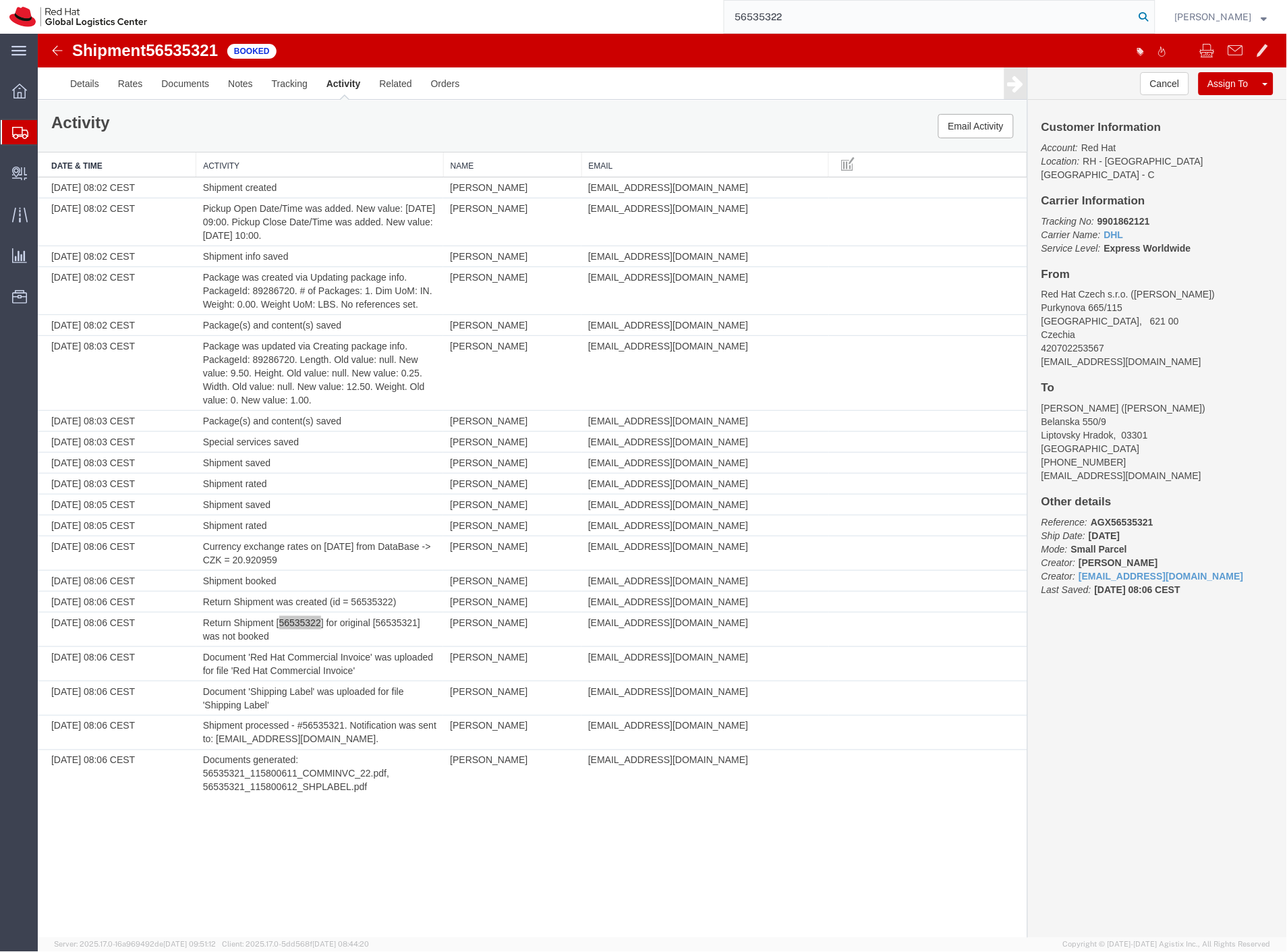
type input "56535322"
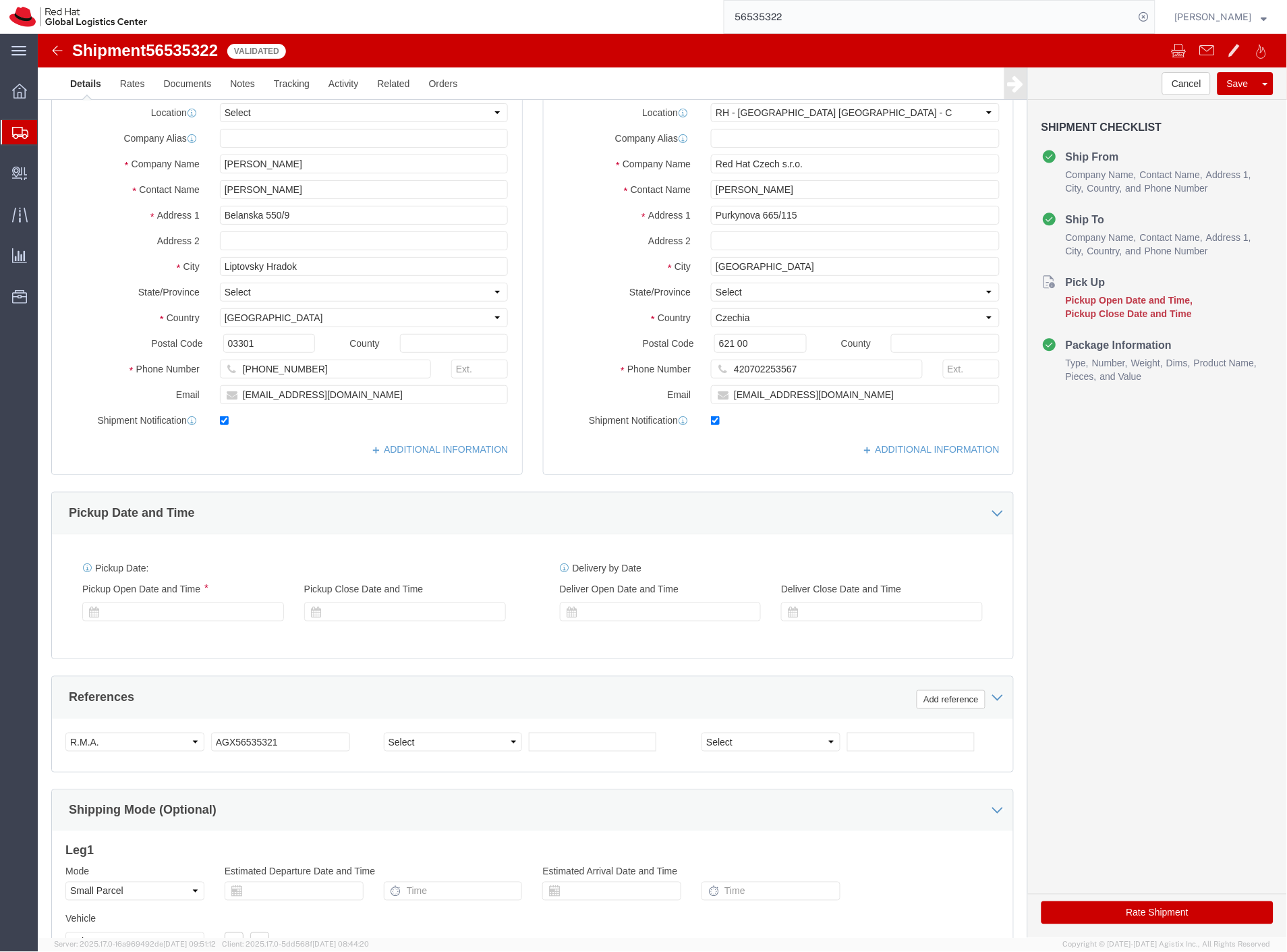
select select "38037"
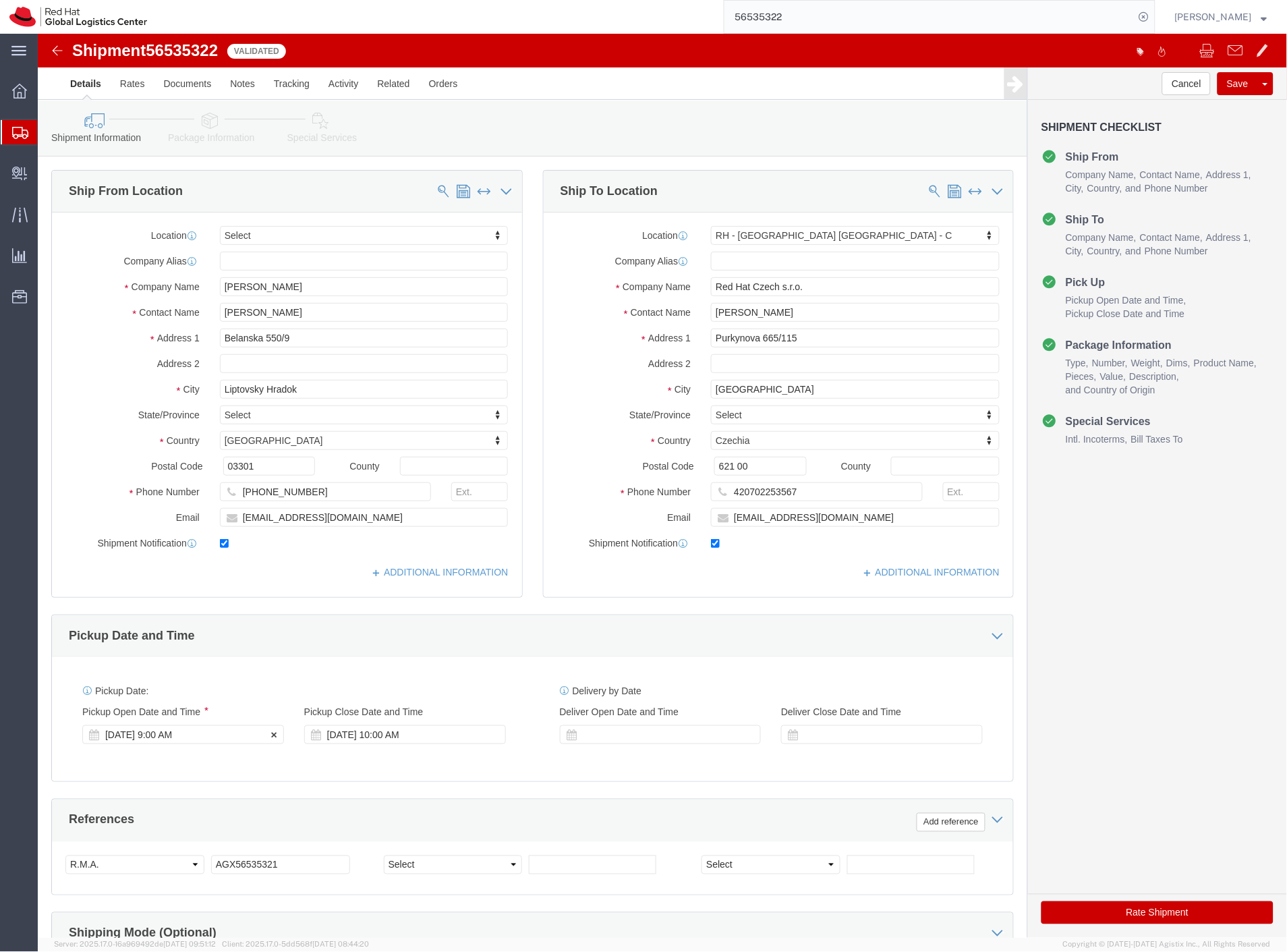
click div "[DATE] 9:00 AM"
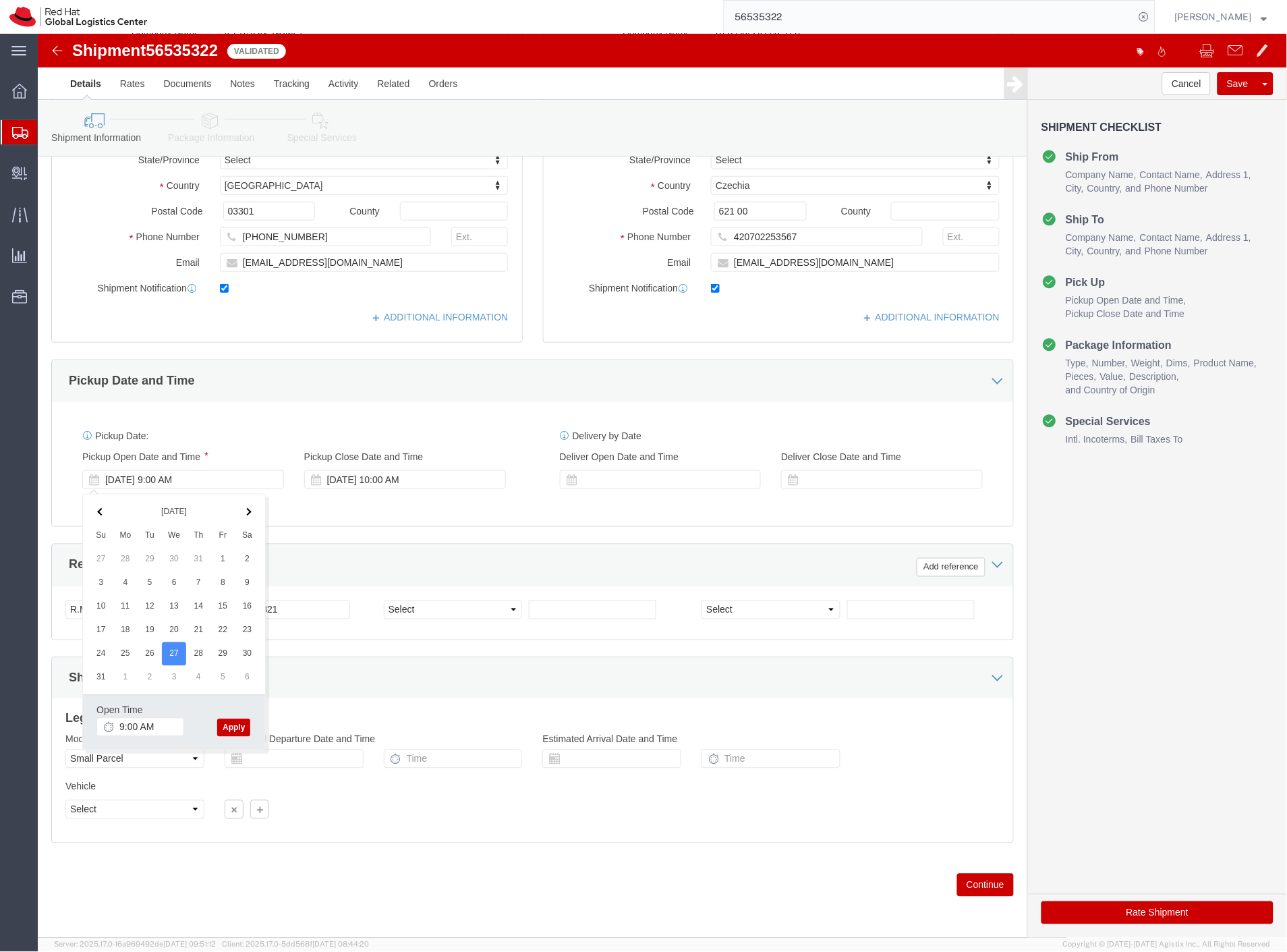
click button "Apply"
click button "Rate Shipment"
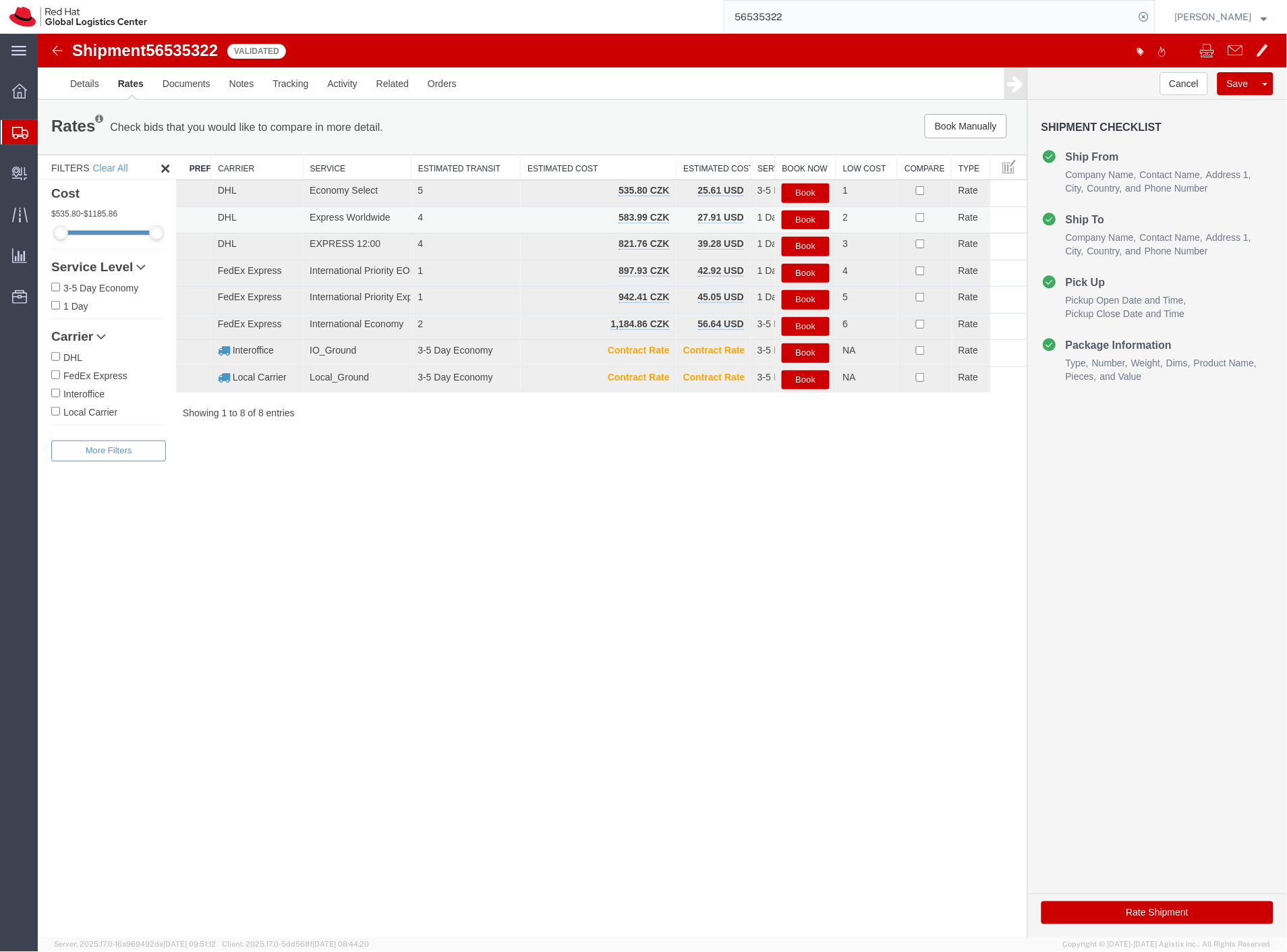
click at [796, 219] on button "Book" at bounding box center [805, 219] width 47 height 19
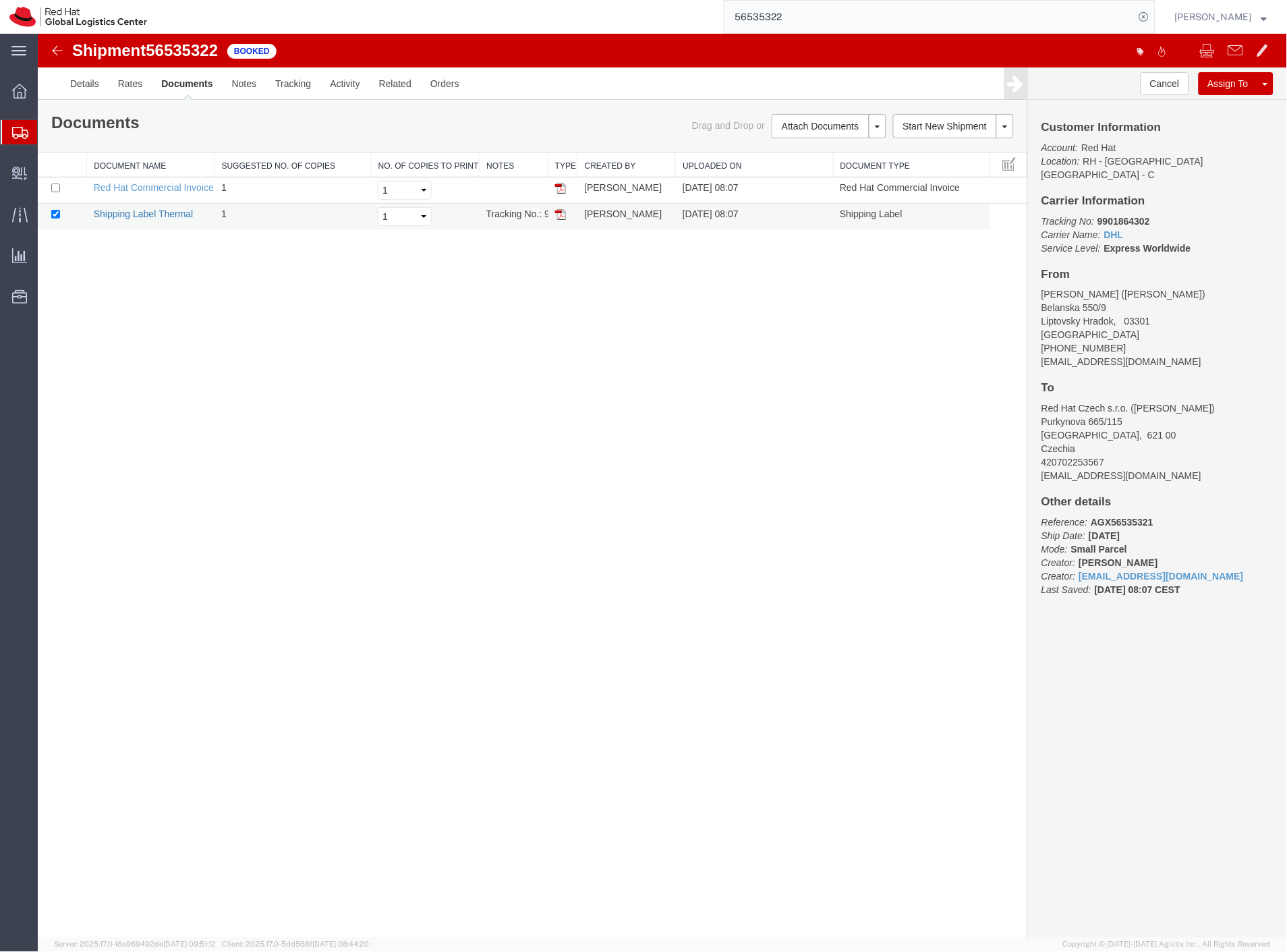
click at [140, 215] on link "Shipping Label Thermal" at bounding box center [142, 214] width 99 height 11
click at [81, 87] on link "Details" at bounding box center [84, 82] width 47 height 32
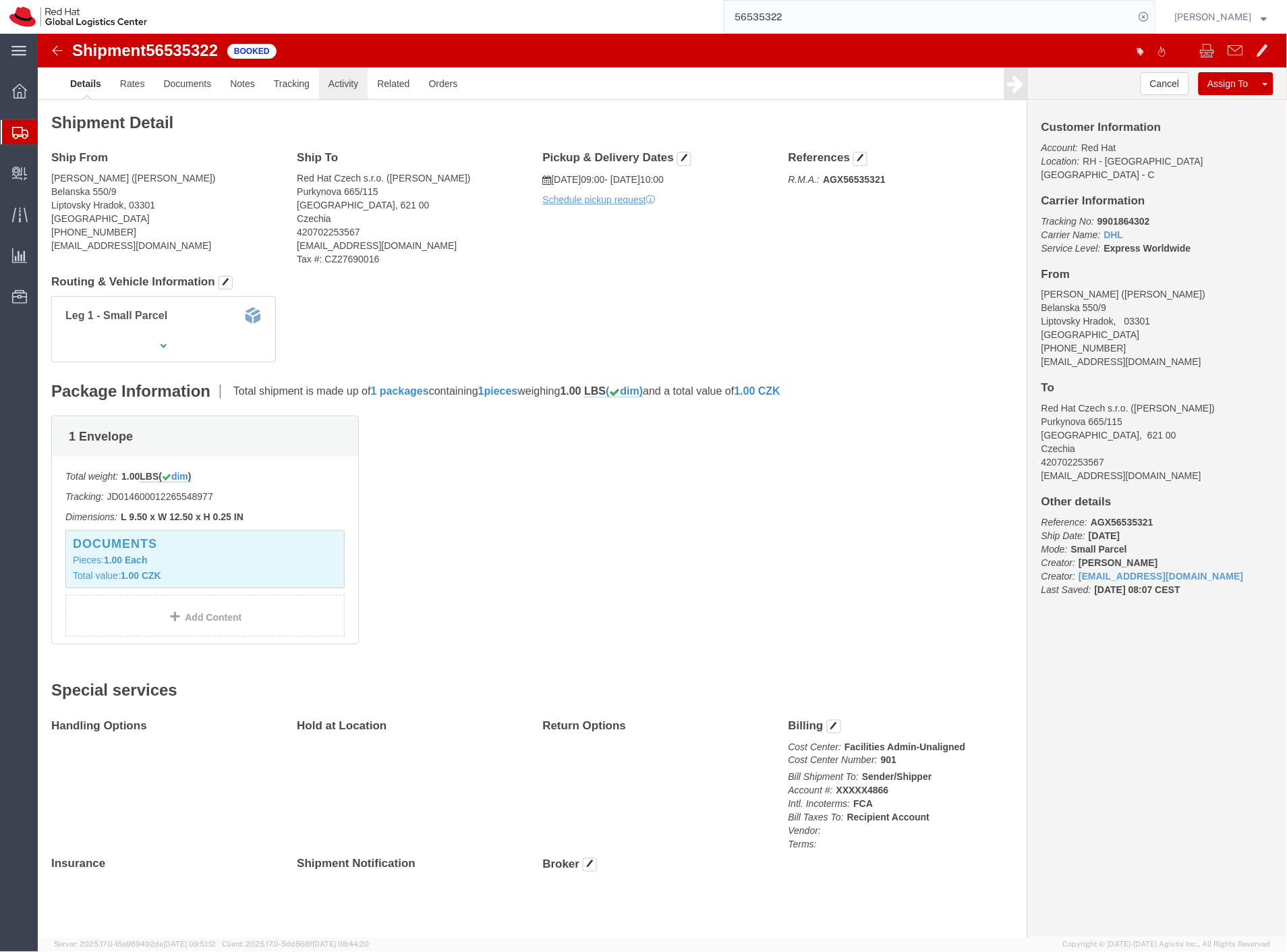
click link "Activity"
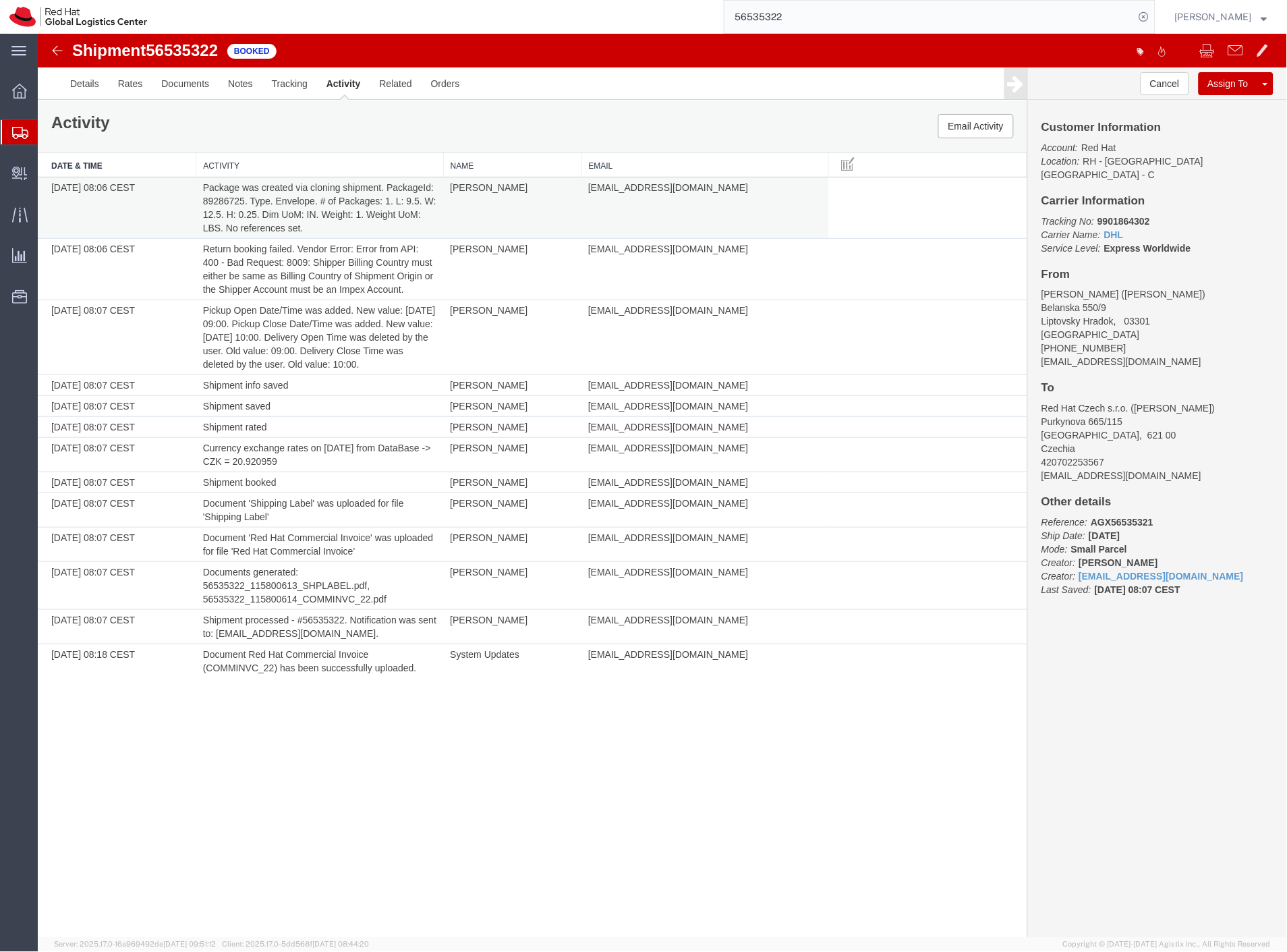
click at [229, 200] on td "Package was created via cloning shipment. PackageId: 89286725. Type. Envelope. …" at bounding box center [319, 207] width 247 height 61
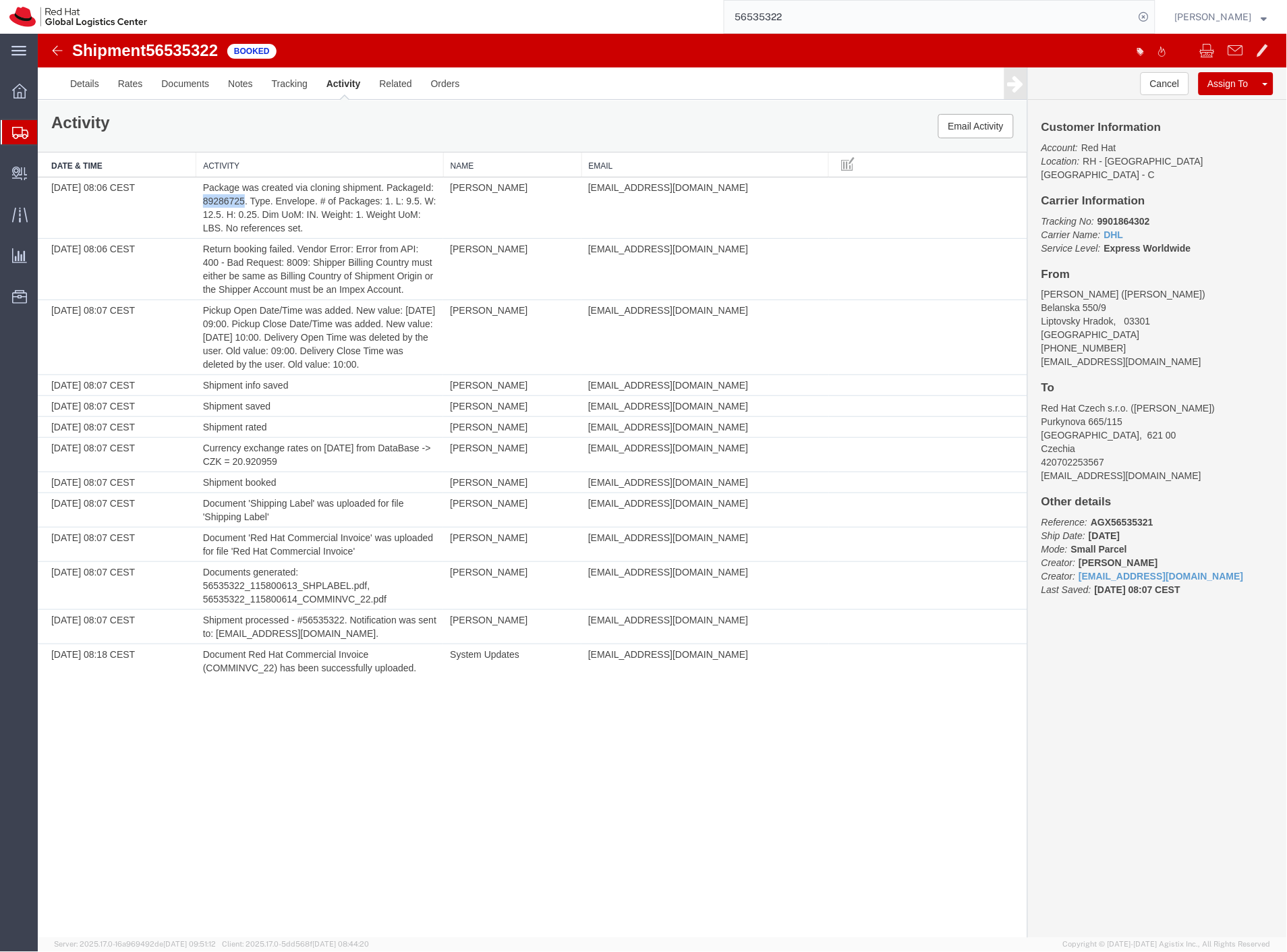
copy td "89286725"
click at [1065, 9] on input "56535322" at bounding box center [929, 16] width 410 height 32
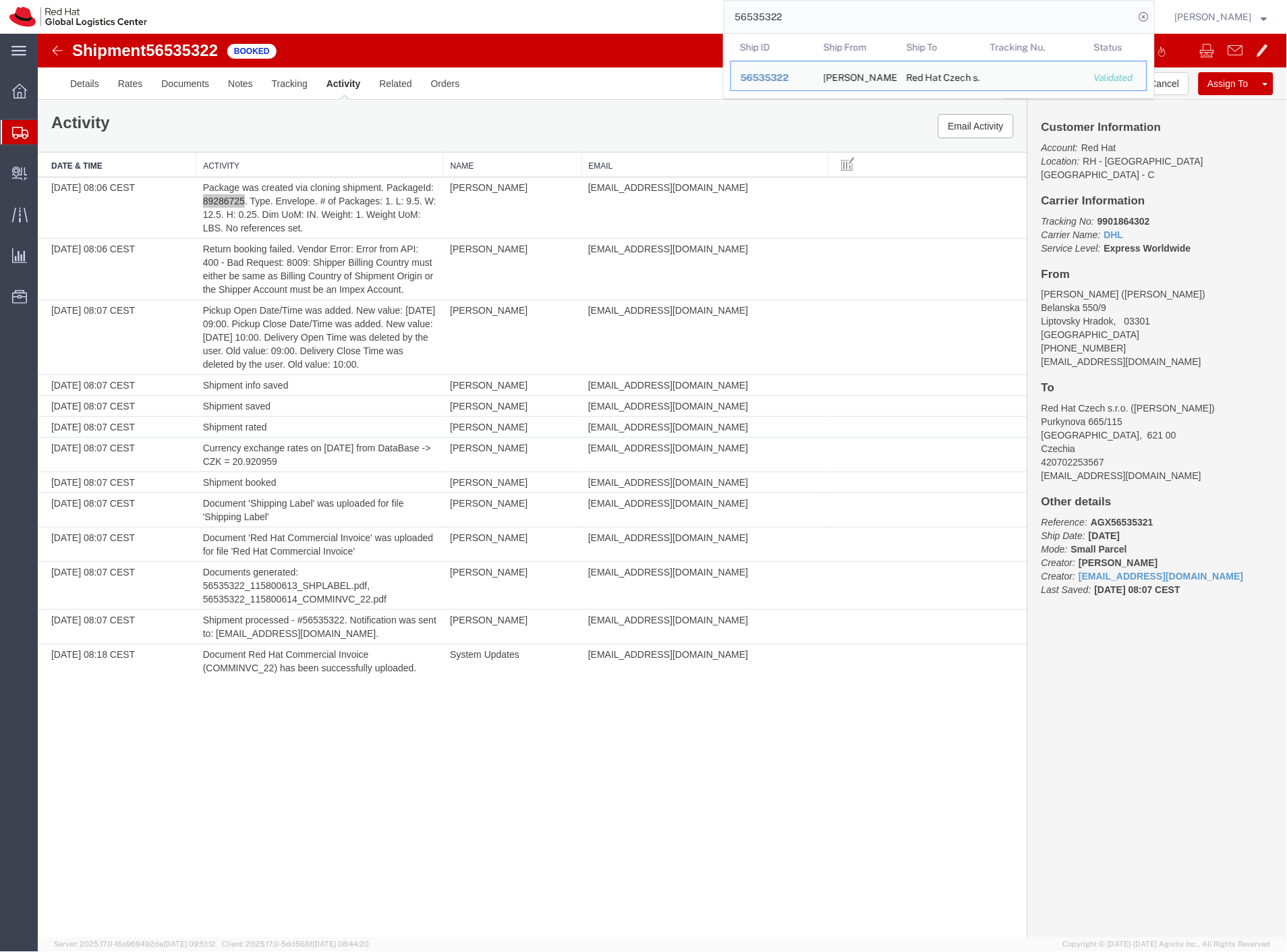
paste input "89286725"
click at [817, 25] on input "89286725" at bounding box center [929, 16] width 410 height 32
paste input "56535321"
type input "56535321"
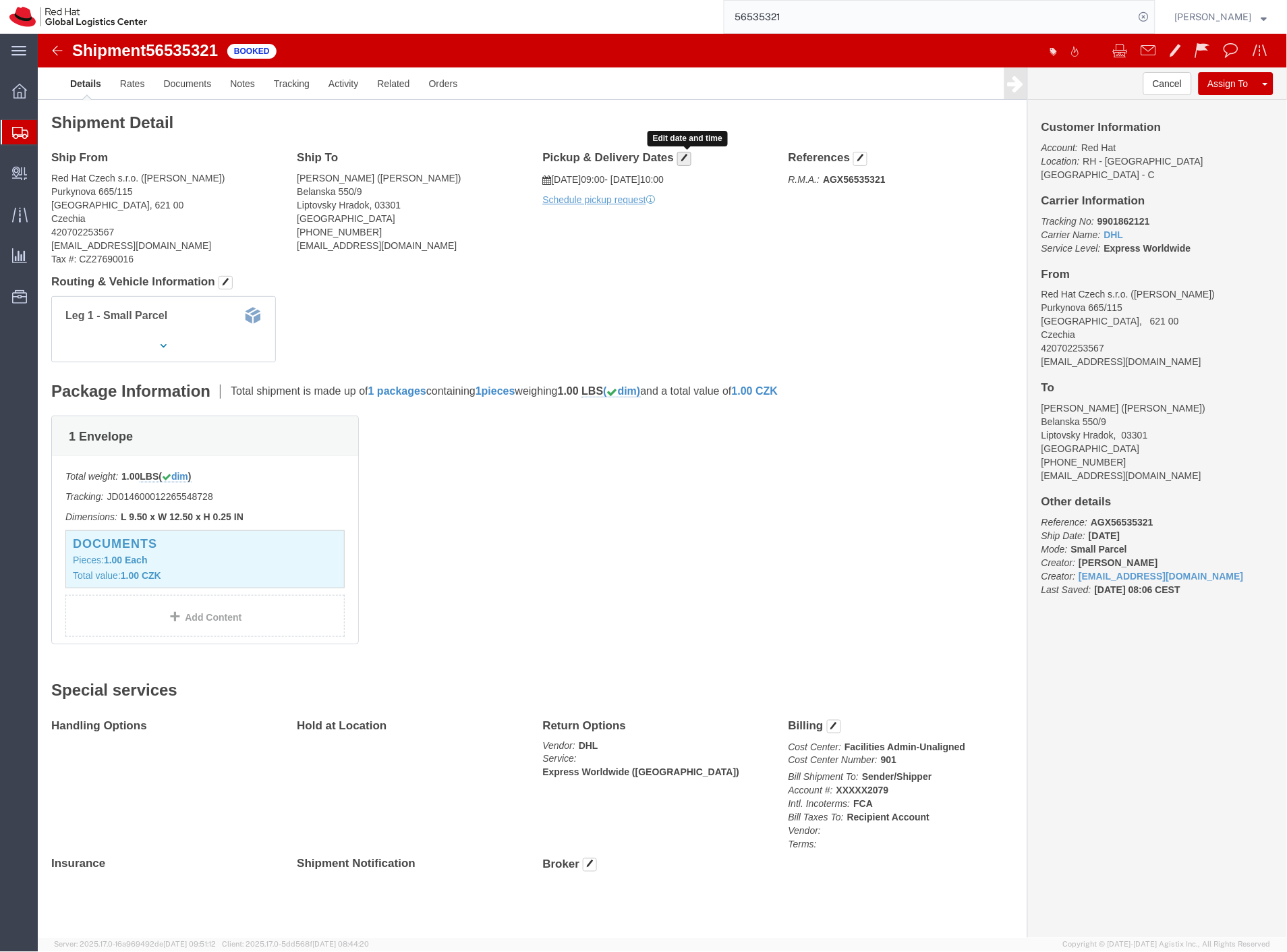
click button "button"
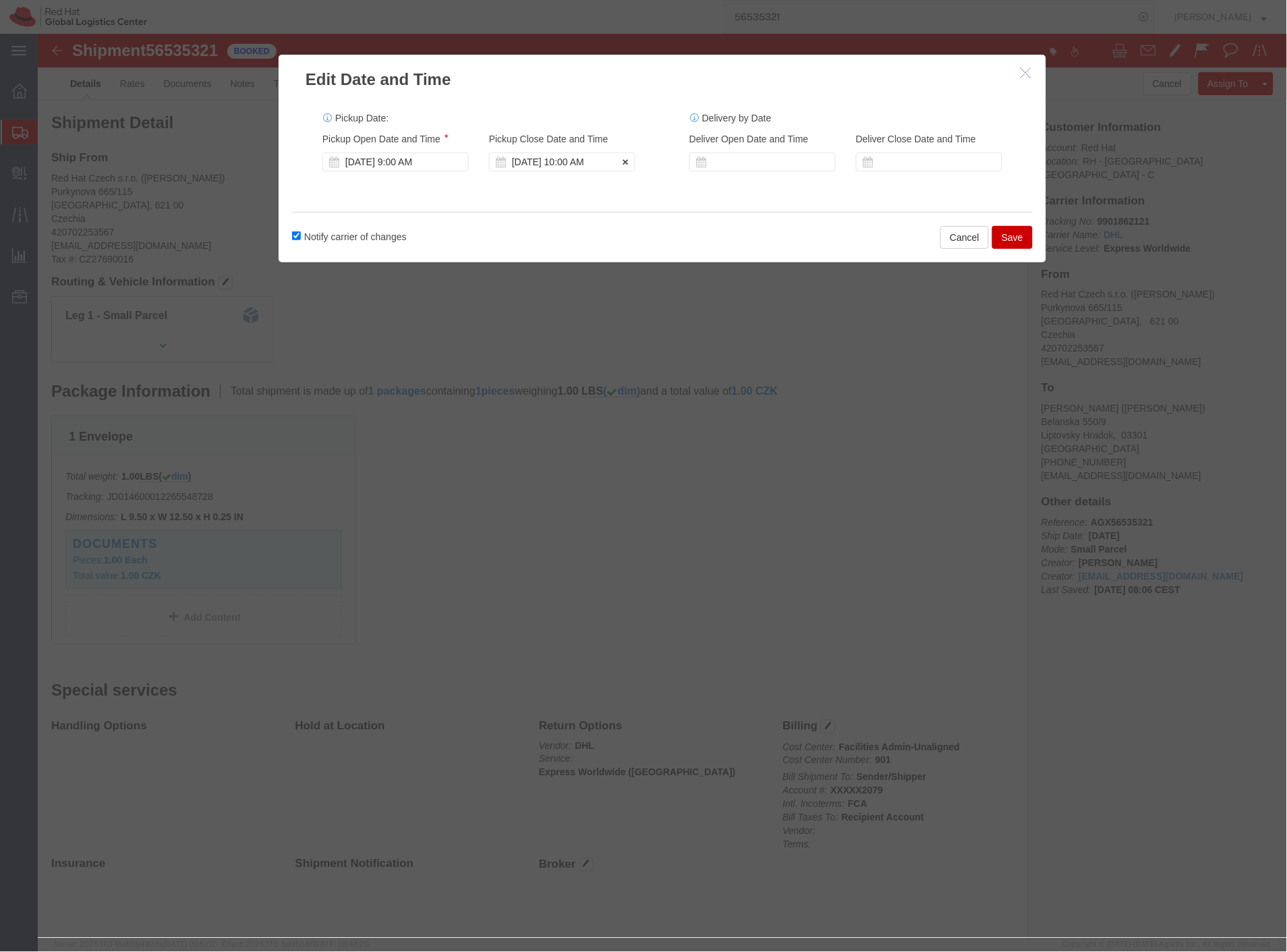
click div "[DATE] 10:00 AM"
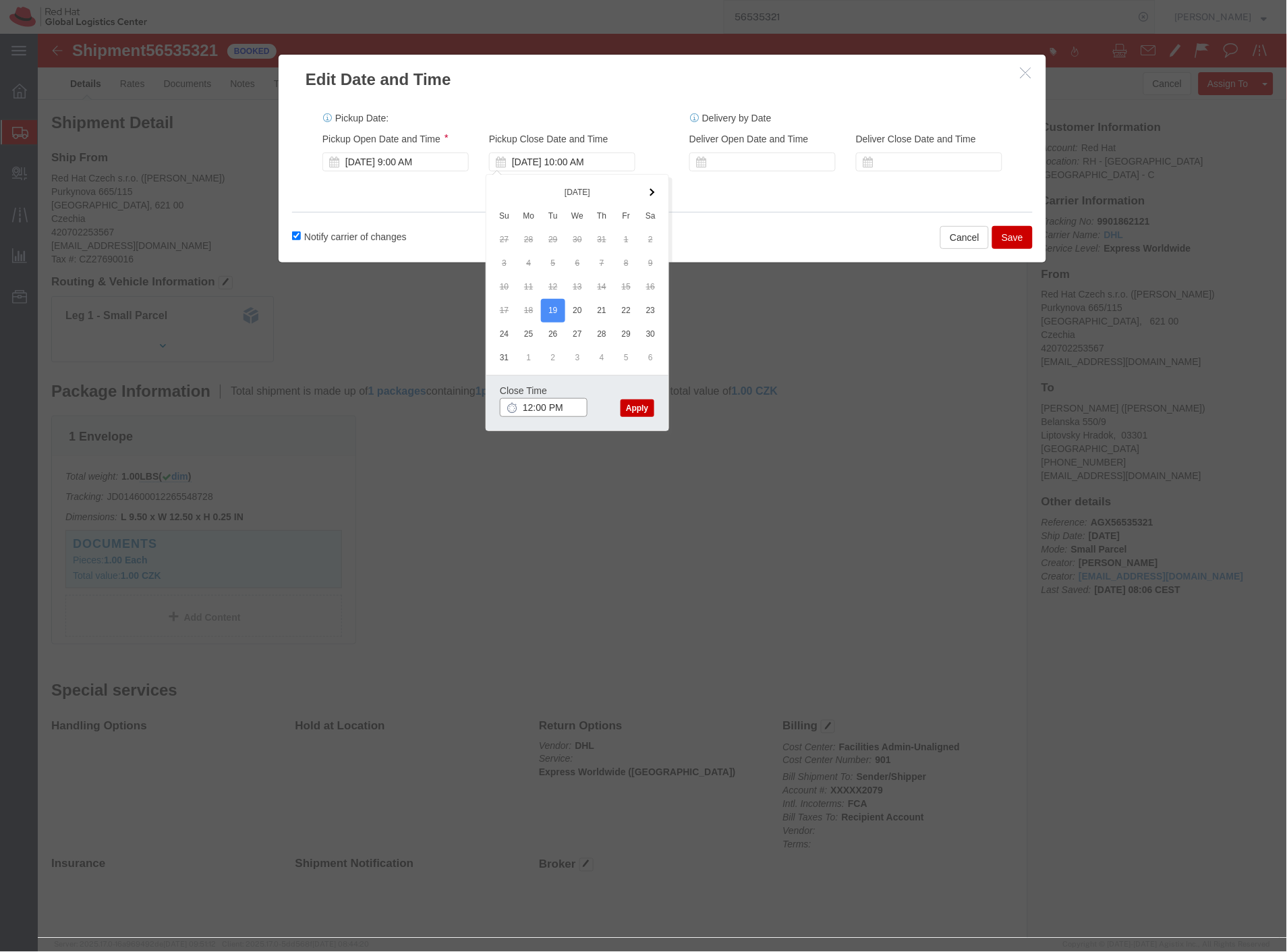
type input "1:00 PM"
click button "Apply"
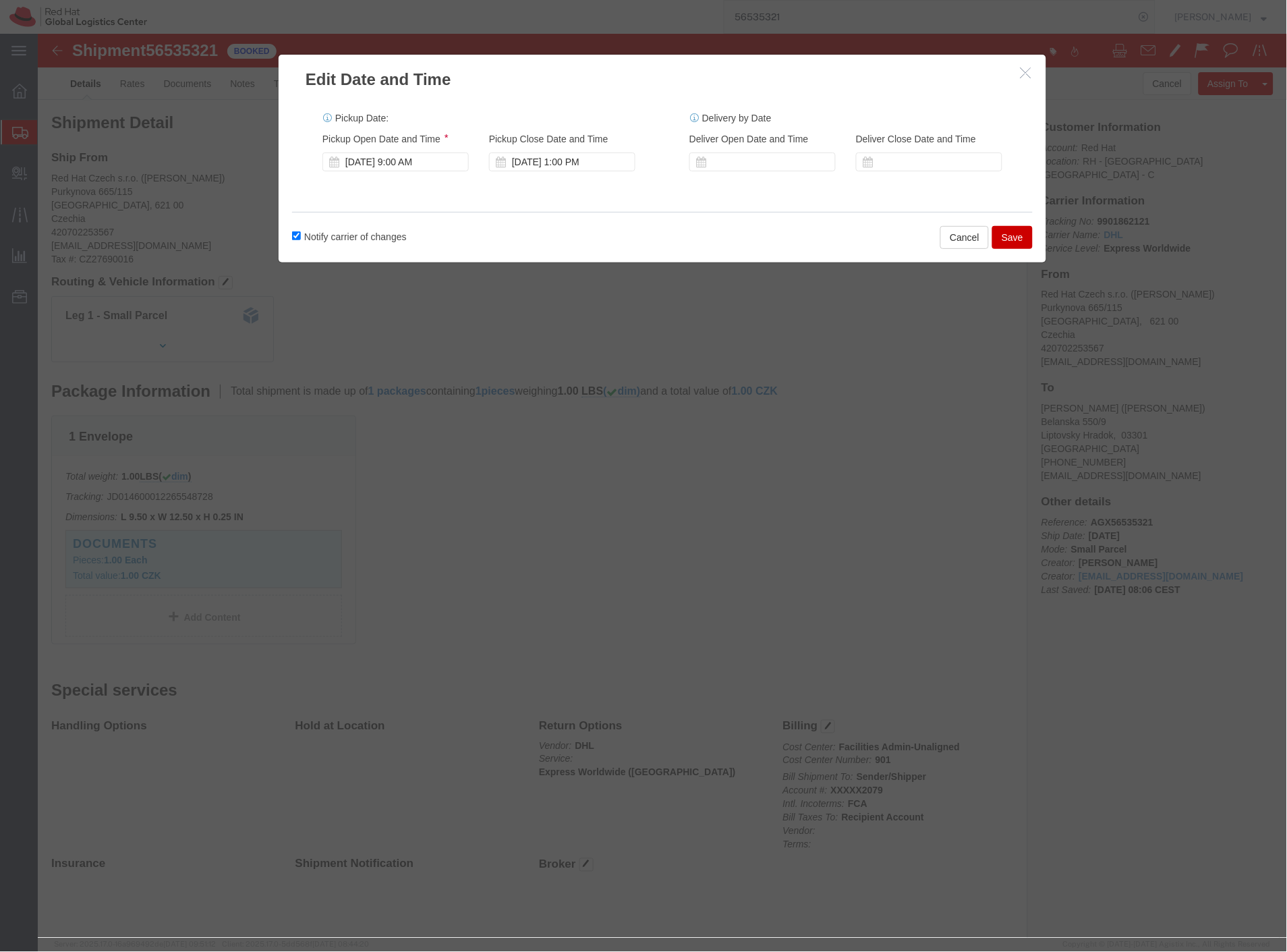
click button "Save"
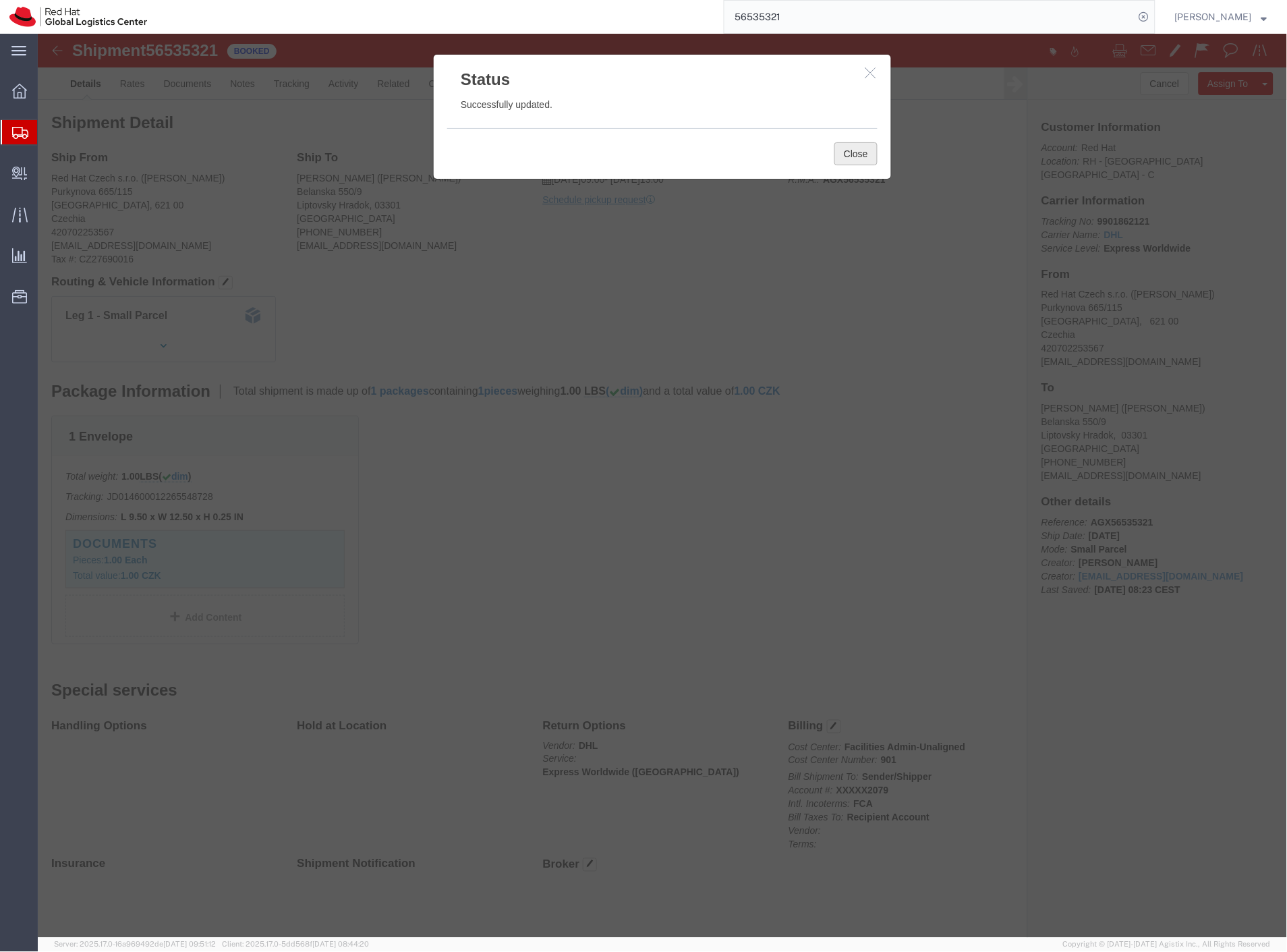
click button "Close"
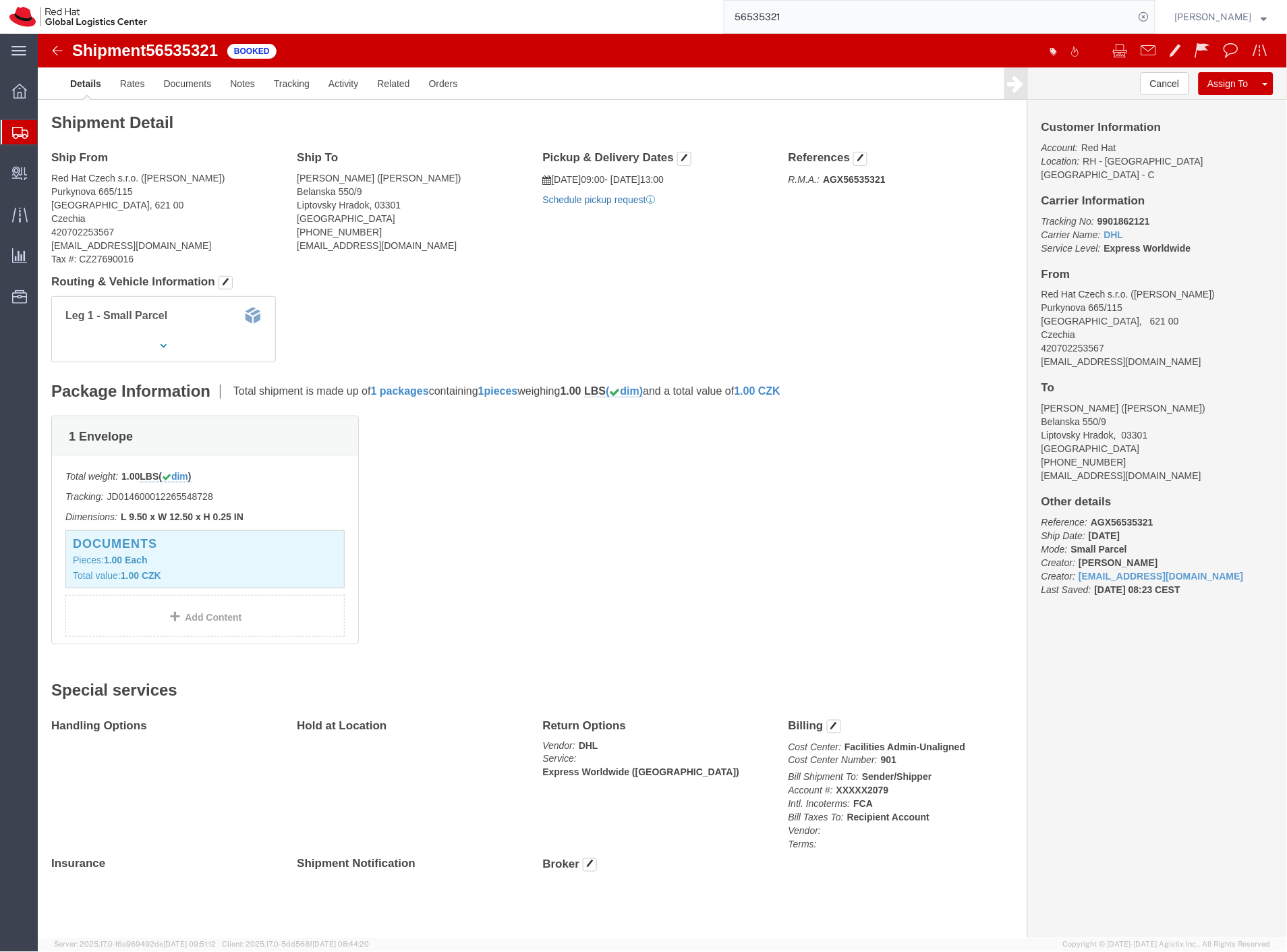
click link "Schedule pickup request"
drag, startPoint x: 72, startPoint y: 162, endPoint x: 371, endPoint y: 9, distance: 335.9
click at [0, 0] on span "Shipment Manager" at bounding box center [0, 0] width 0 height 0
